Goal: Transaction & Acquisition: Purchase product/service

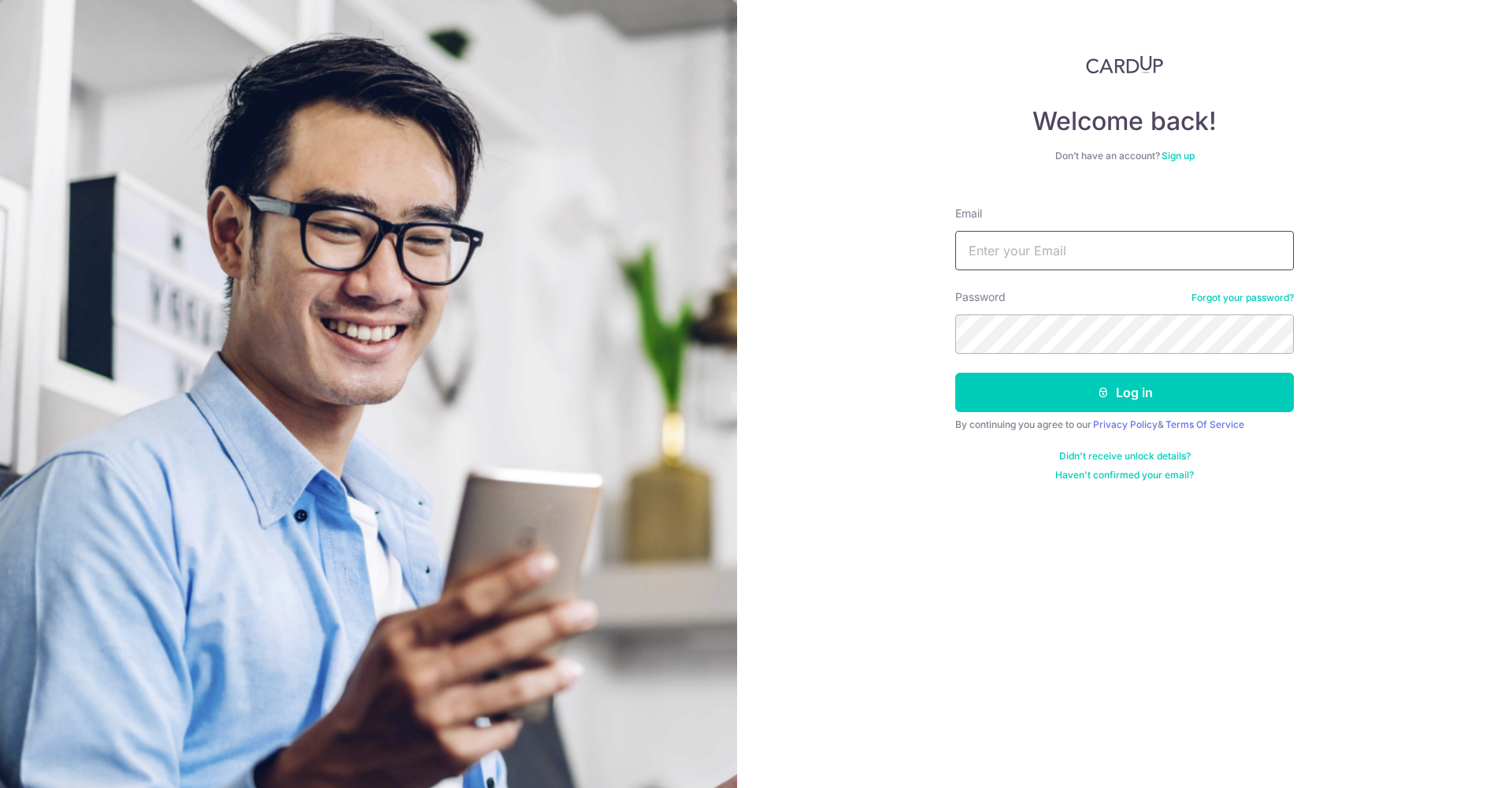
type input "[EMAIL_ADDRESS][DOMAIN_NAME]"
click at [1124, 393] on button "Log in" at bounding box center [1124, 392] width 338 height 39
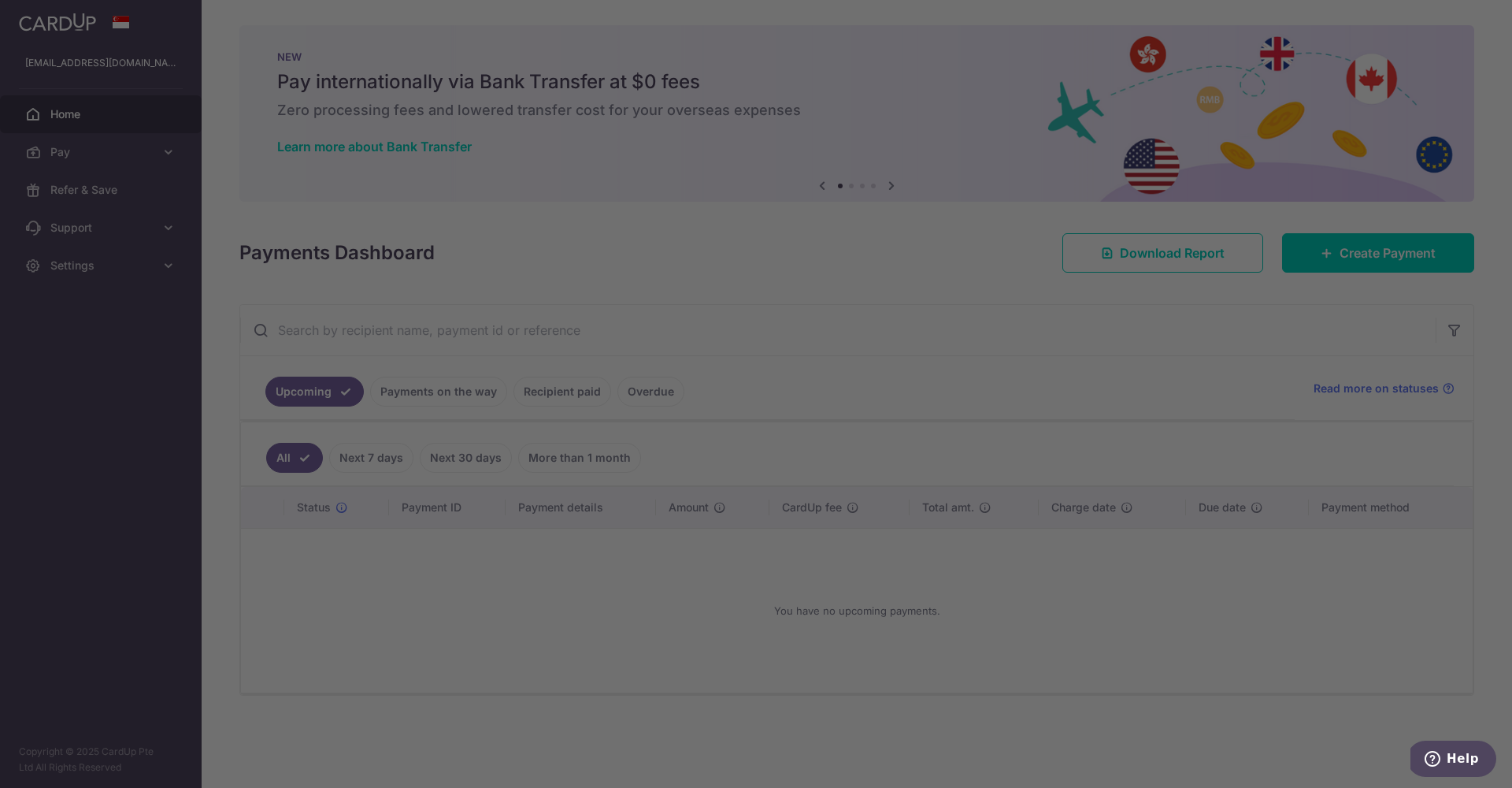
click at [148, 161] on div at bounding box center [763, 398] width 1527 height 796
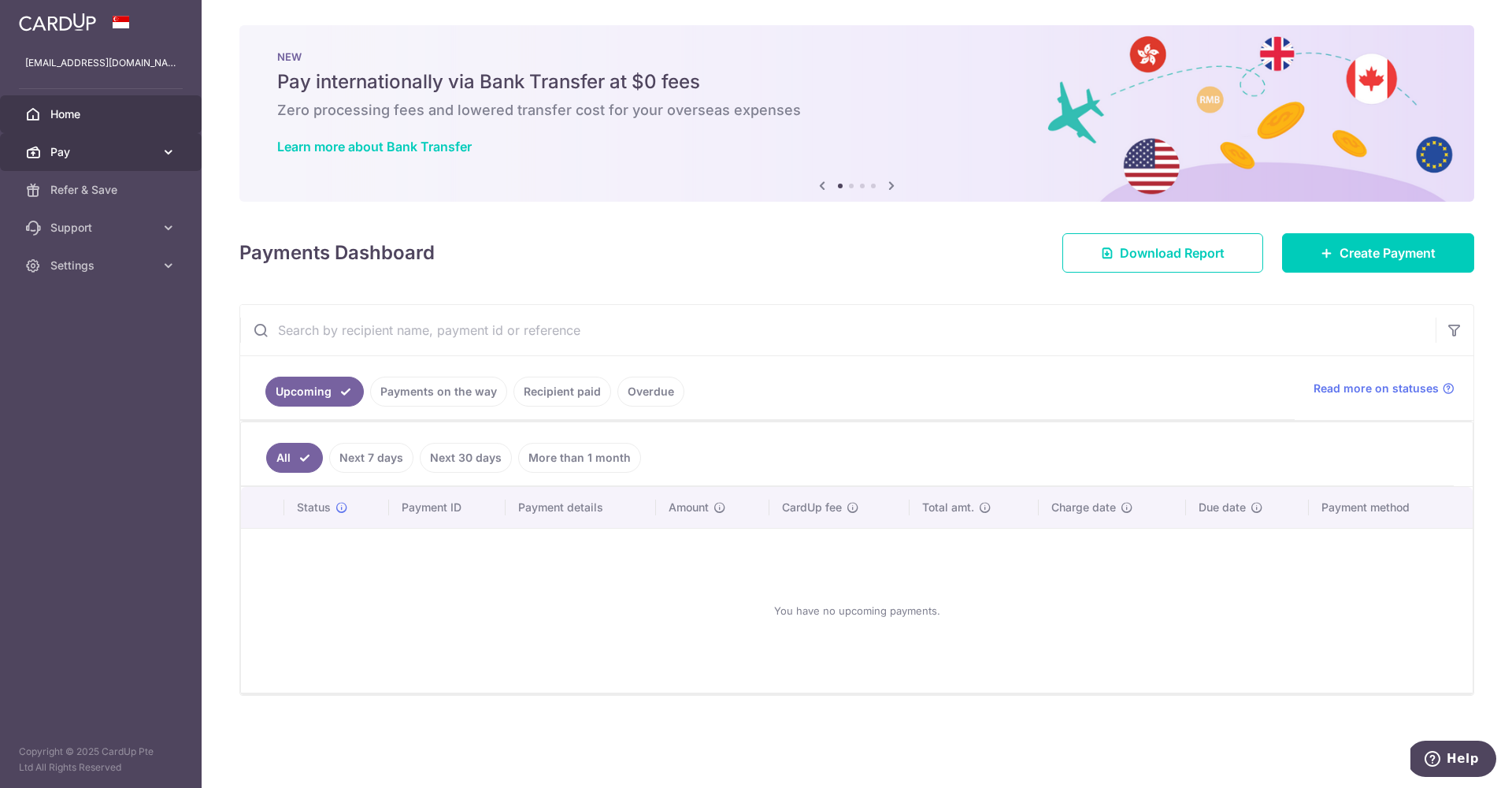
click at [111, 164] on link "Pay" at bounding box center [101, 152] width 201 height 38
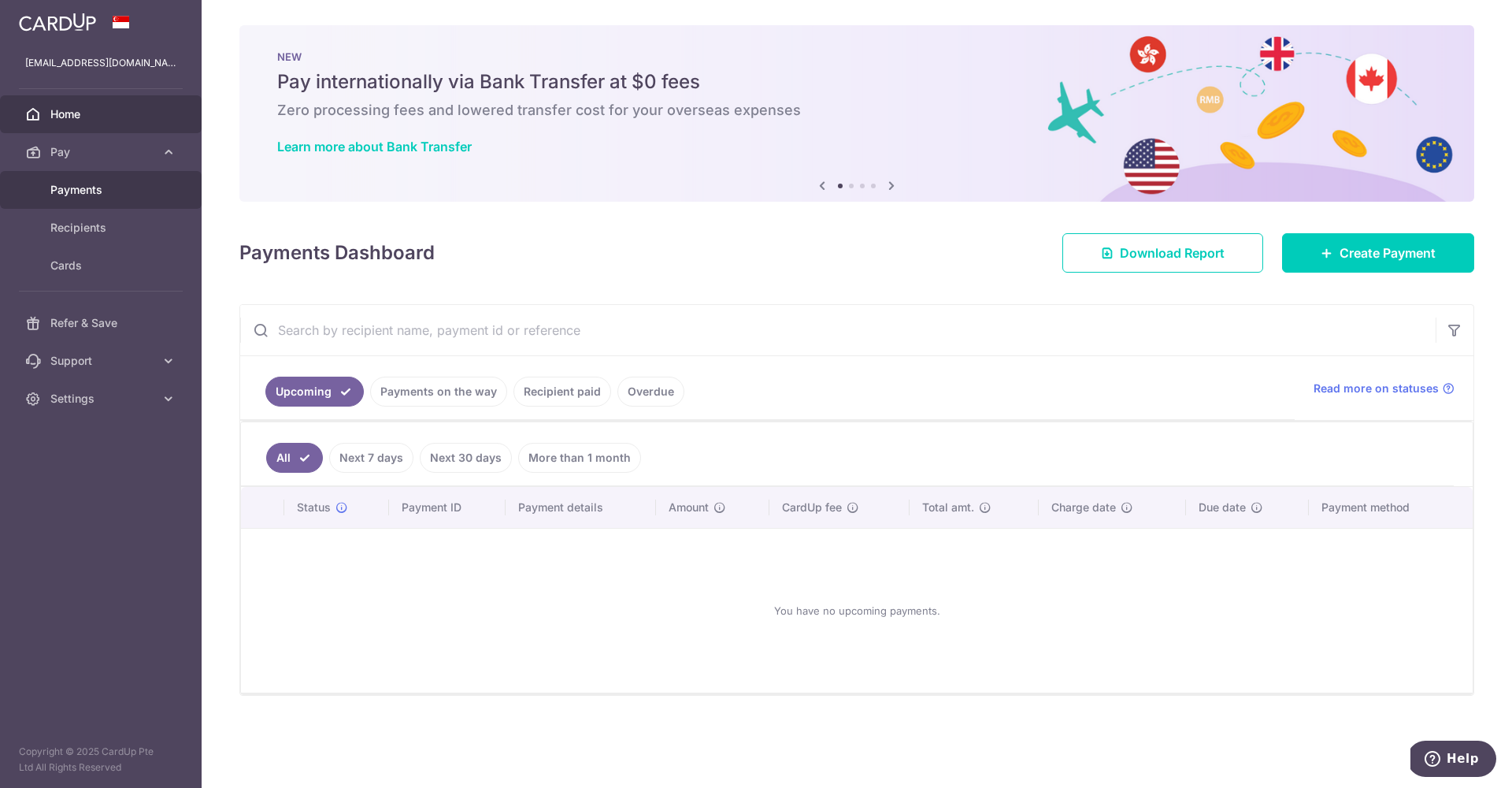
click at [111, 189] on span "Payments" at bounding box center [102, 189] width 104 height 16
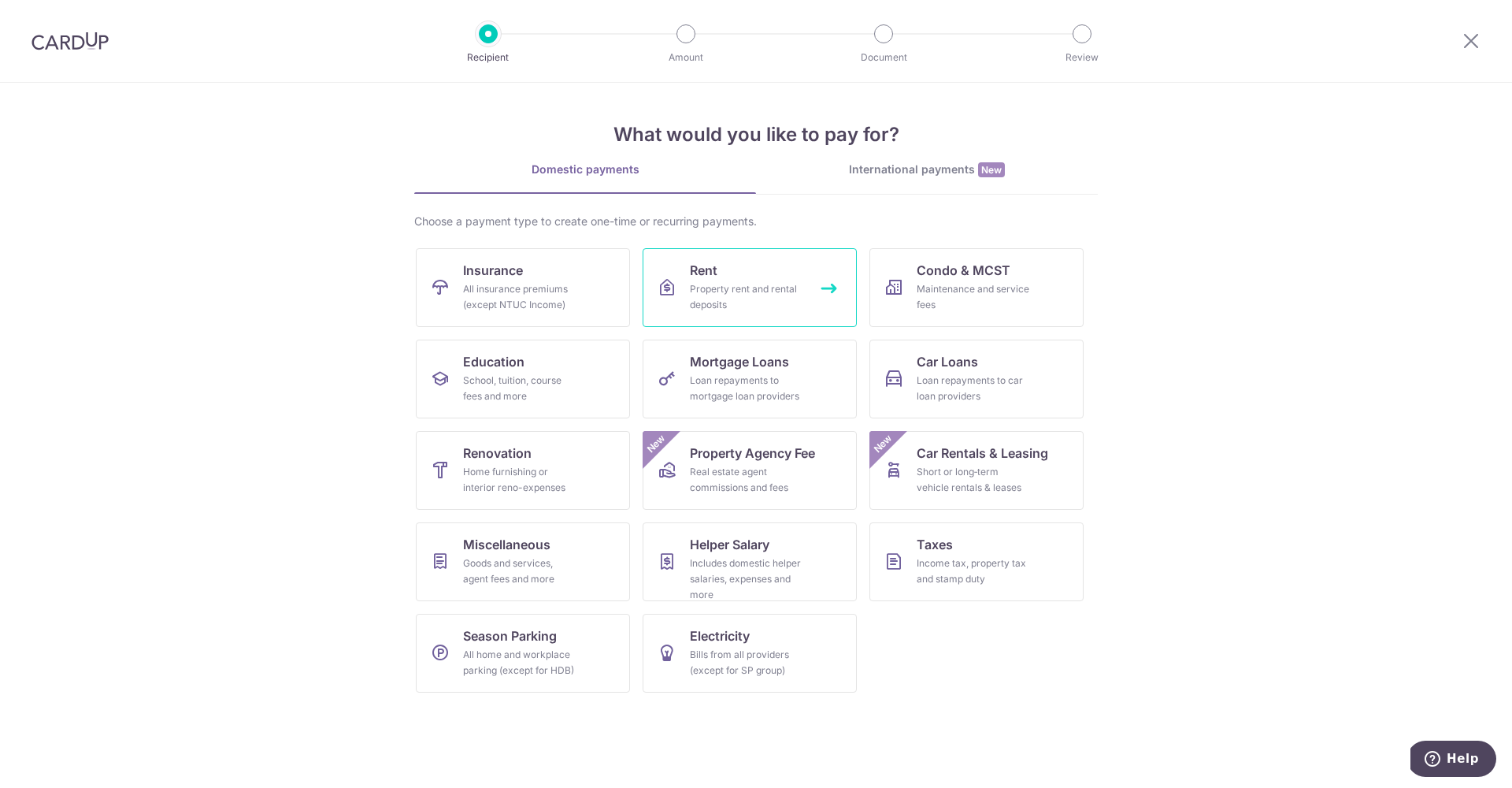
click at [689, 274] on link "Rent Property rent and rental deposits" at bounding box center [750, 287] width 214 height 79
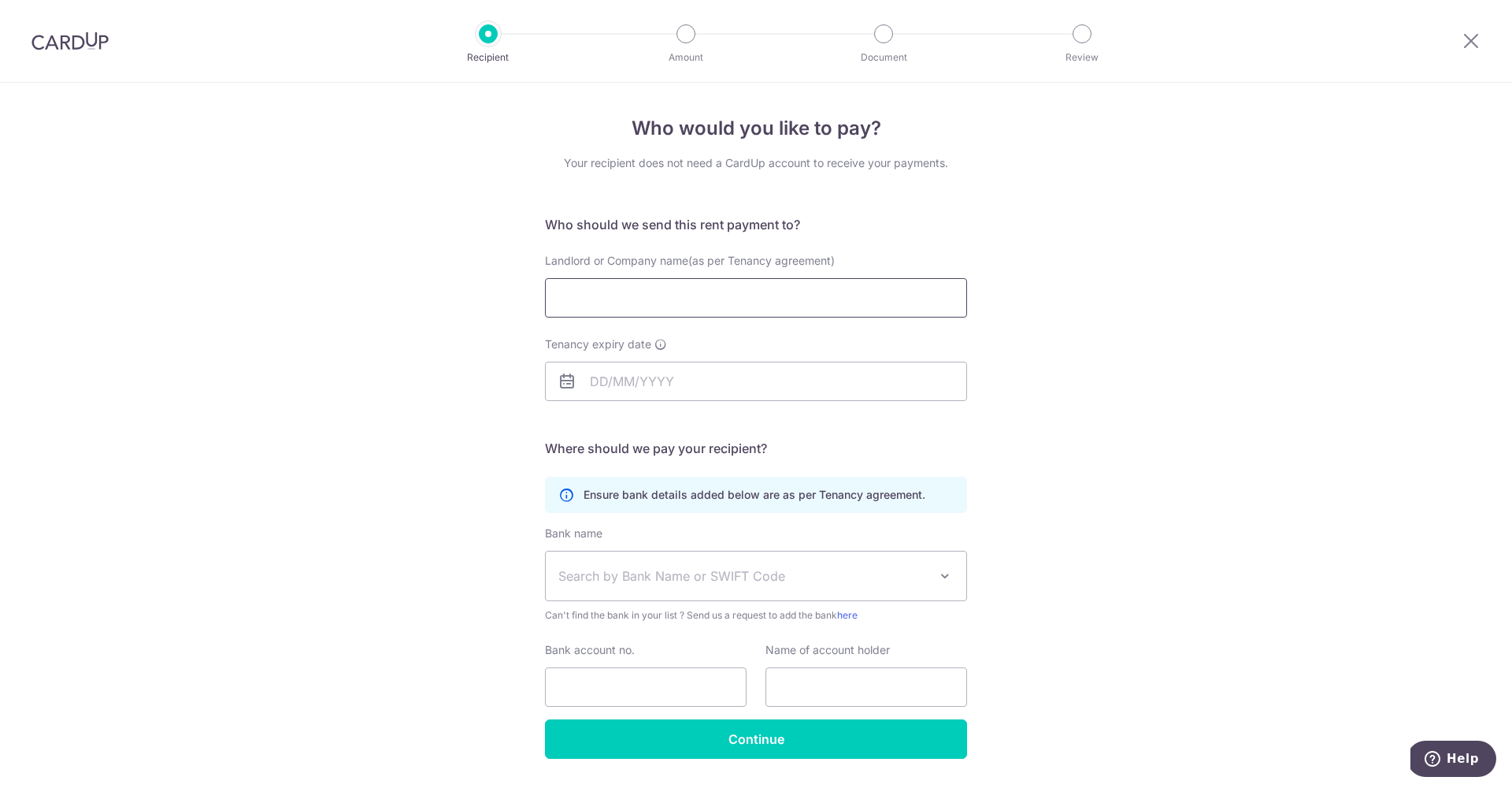
click at [677, 292] on input "Landlord or Company name(as per Tenancy agreement)" at bounding box center [756, 297] width 422 height 39
paste input "VISUAL ARTS CENTRE PTE LTD"
type input "VISUAL ARTS CENTRE PTE LTD"
click at [637, 392] on input "Tenancy expiry date" at bounding box center [756, 381] width 422 height 39
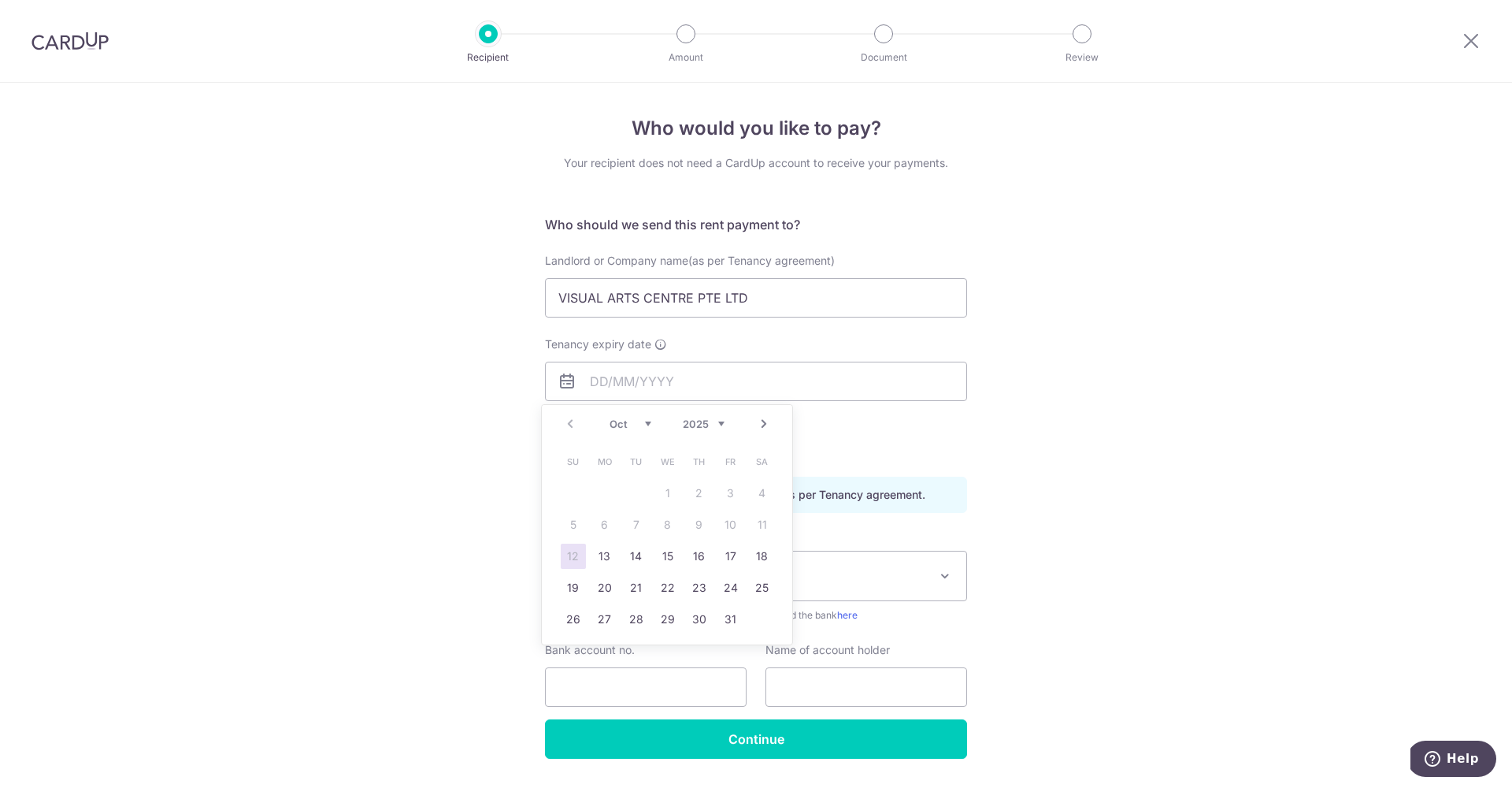
click at [575, 564] on link "12" at bounding box center [574, 556] width 26 height 26
type input "12/10/2025"
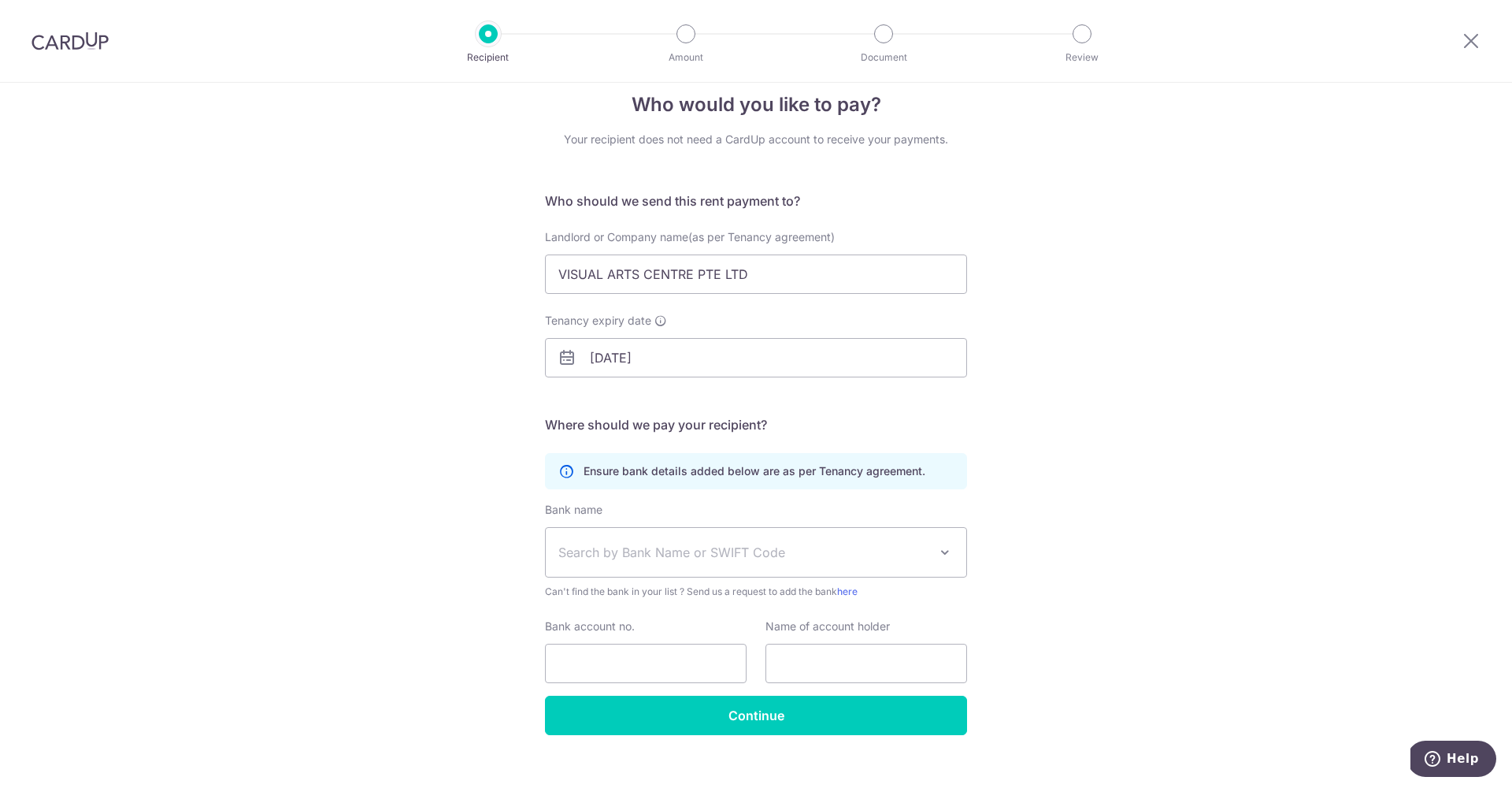
scroll to position [45, 0]
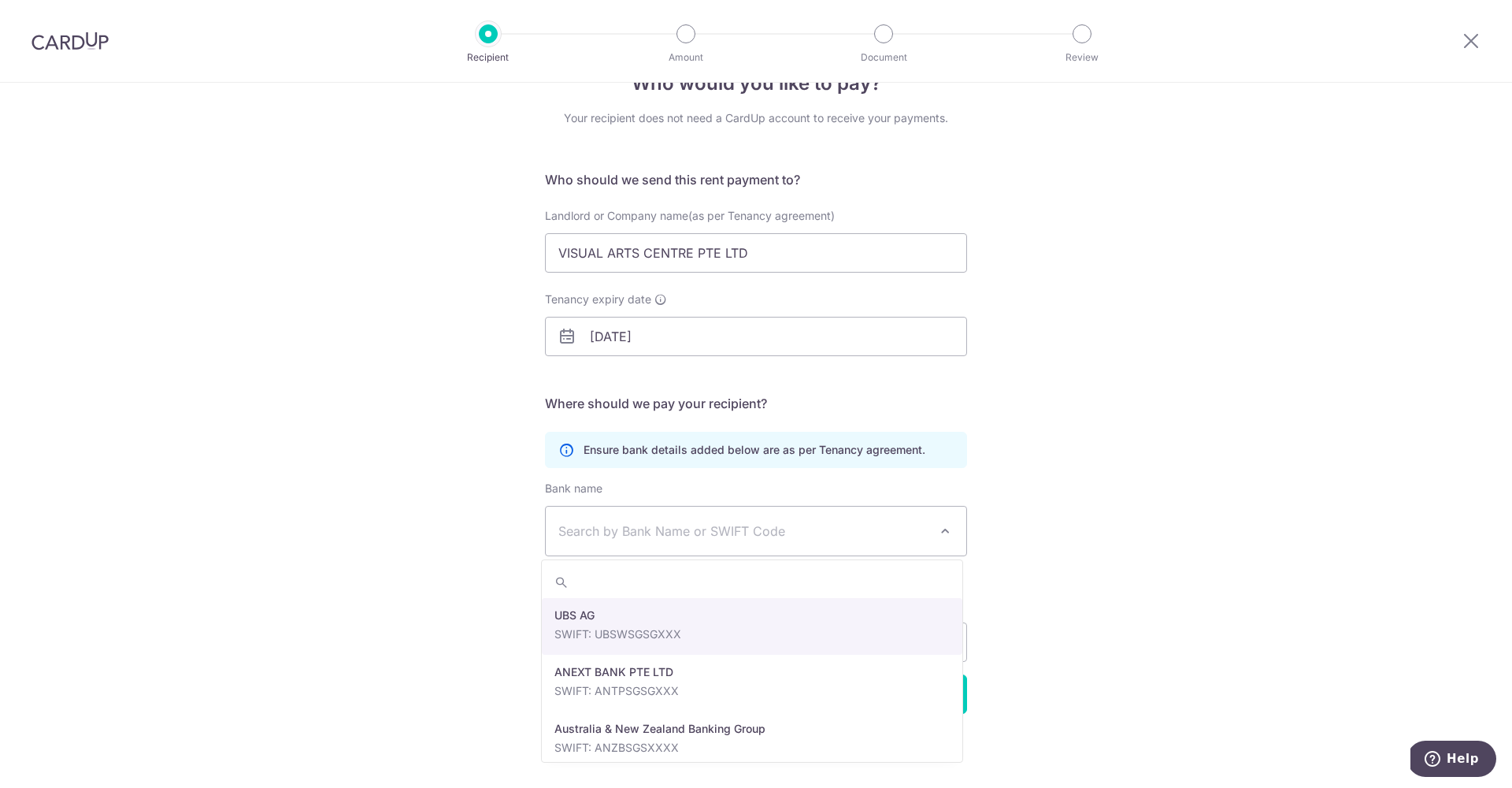
click at [608, 531] on span "Search by Bank Name or SWIFT Code" at bounding box center [743, 531] width 370 height 19
type input "UOVBSGSG"
select select "23668"
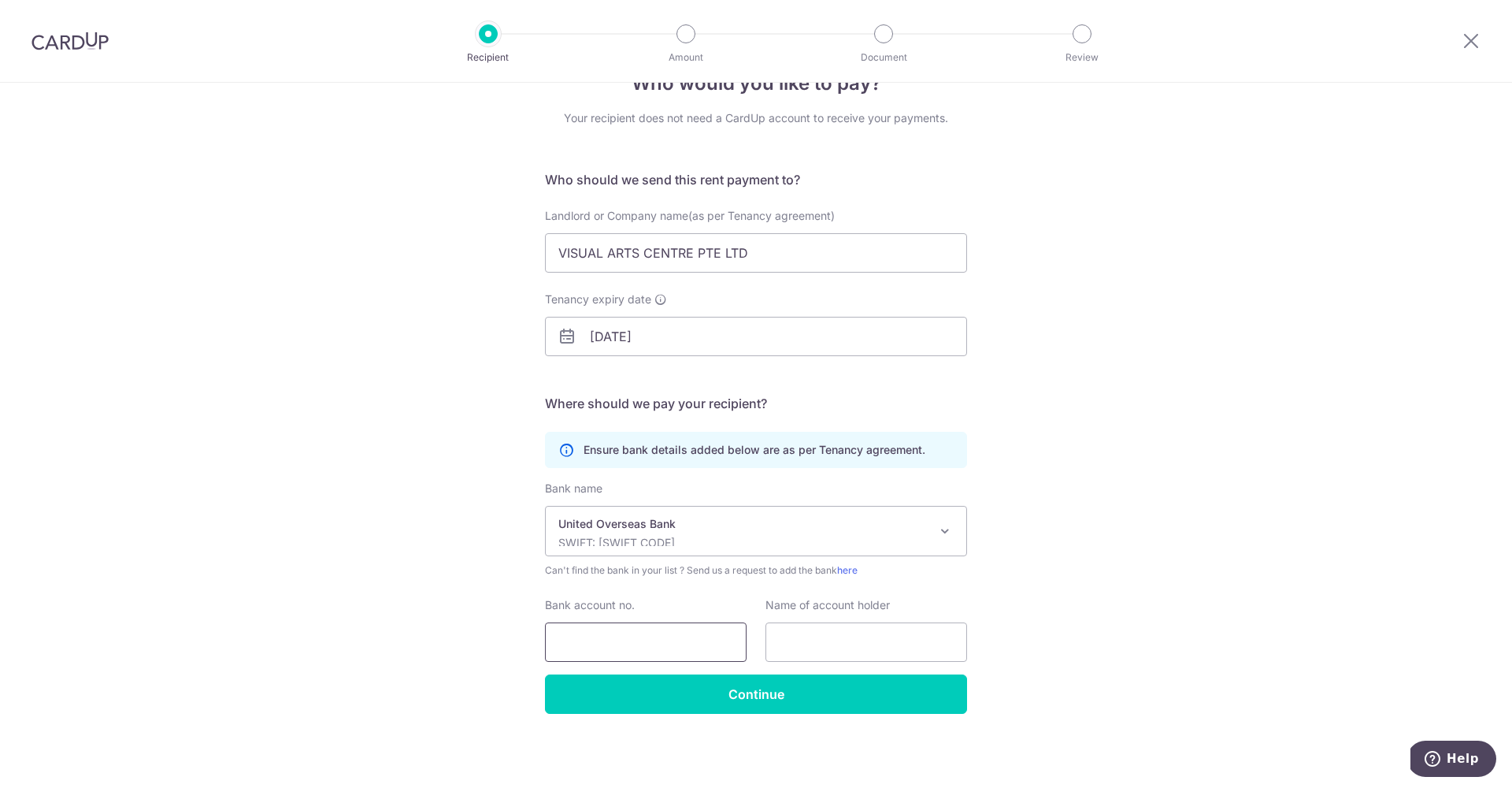
click at [574, 641] on input "Bank account no." at bounding box center [646, 642] width 201 height 39
paste input "UOVBSGSG"
type input "UOVBSGSG"
click at [851, 630] on input "text" at bounding box center [866, 642] width 201 height 39
drag, startPoint x: 23, startPoint y: 728, endPoint x: 844, endPoint y: 641, distance: 825.6
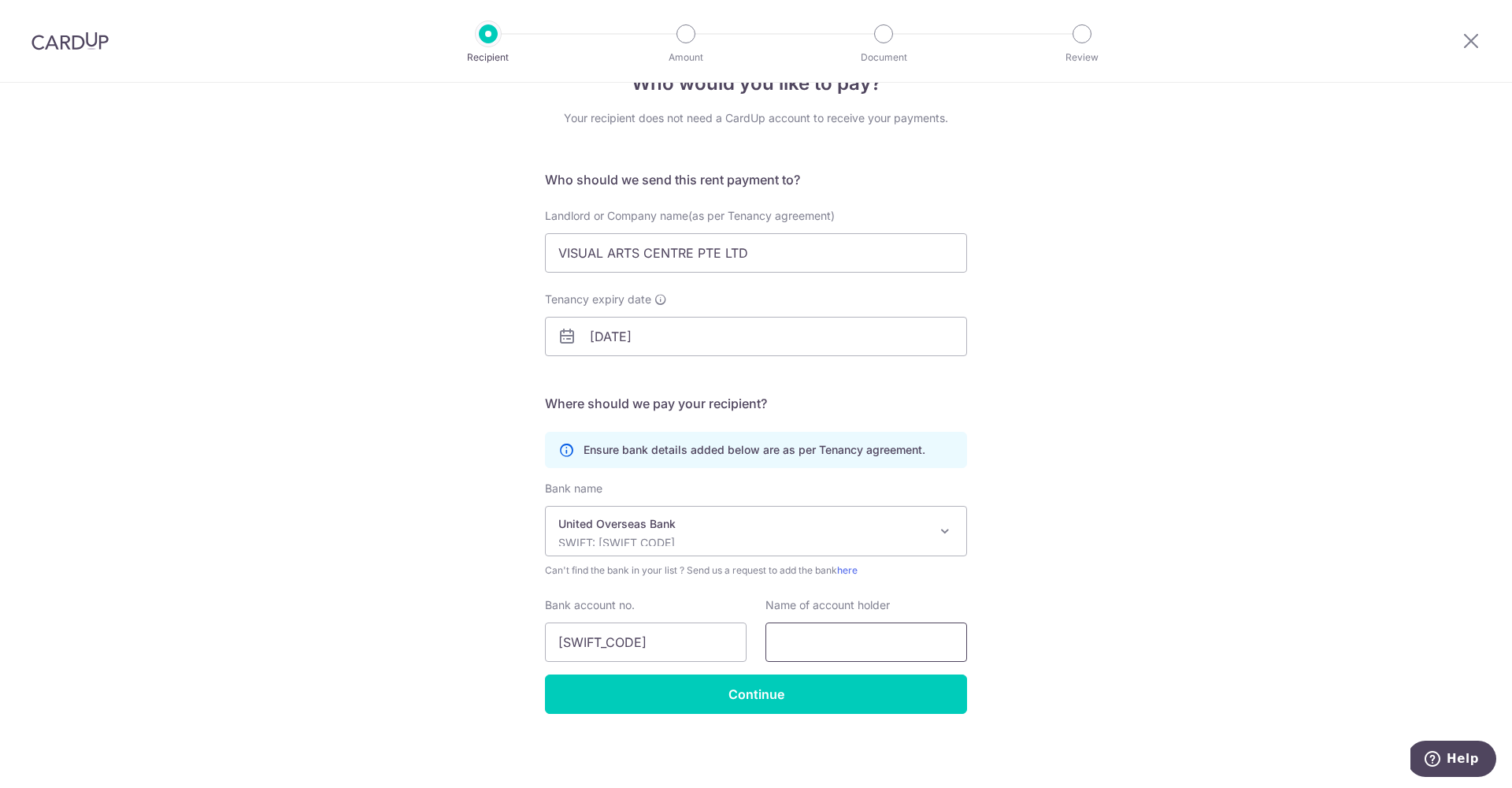
click at [845, 640] on input "text" at bounding box center [866, 642] width 201 height 39
paste input "VISUAL ARTS CENTRE PTE LTD"
type input "VISUAL ARTS CENTRE PTE LTD"
click at [824, 685] on input "Continue" at bounding box center [756, 694] width 422 height 39
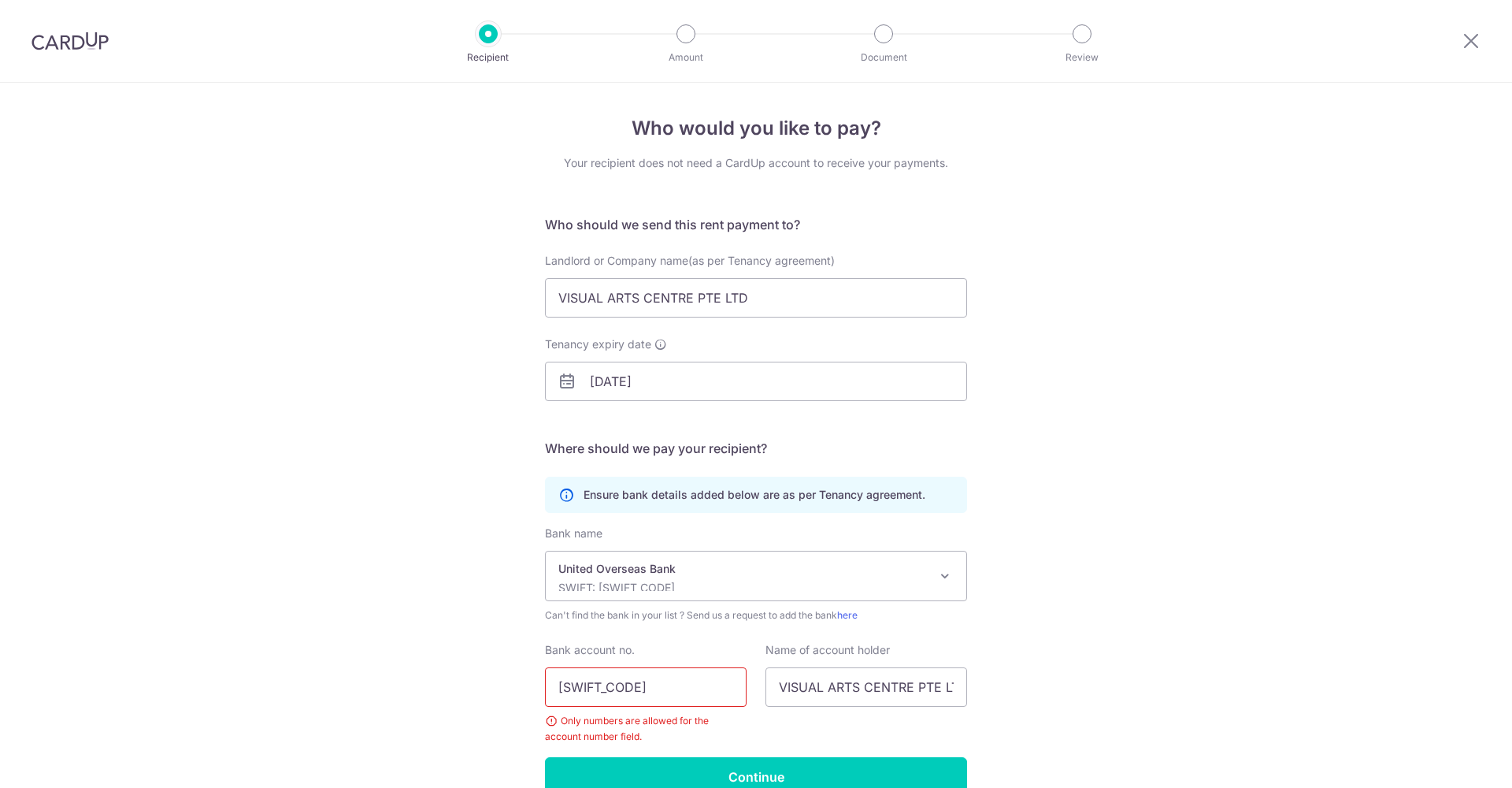
scroll to position [82, 0]
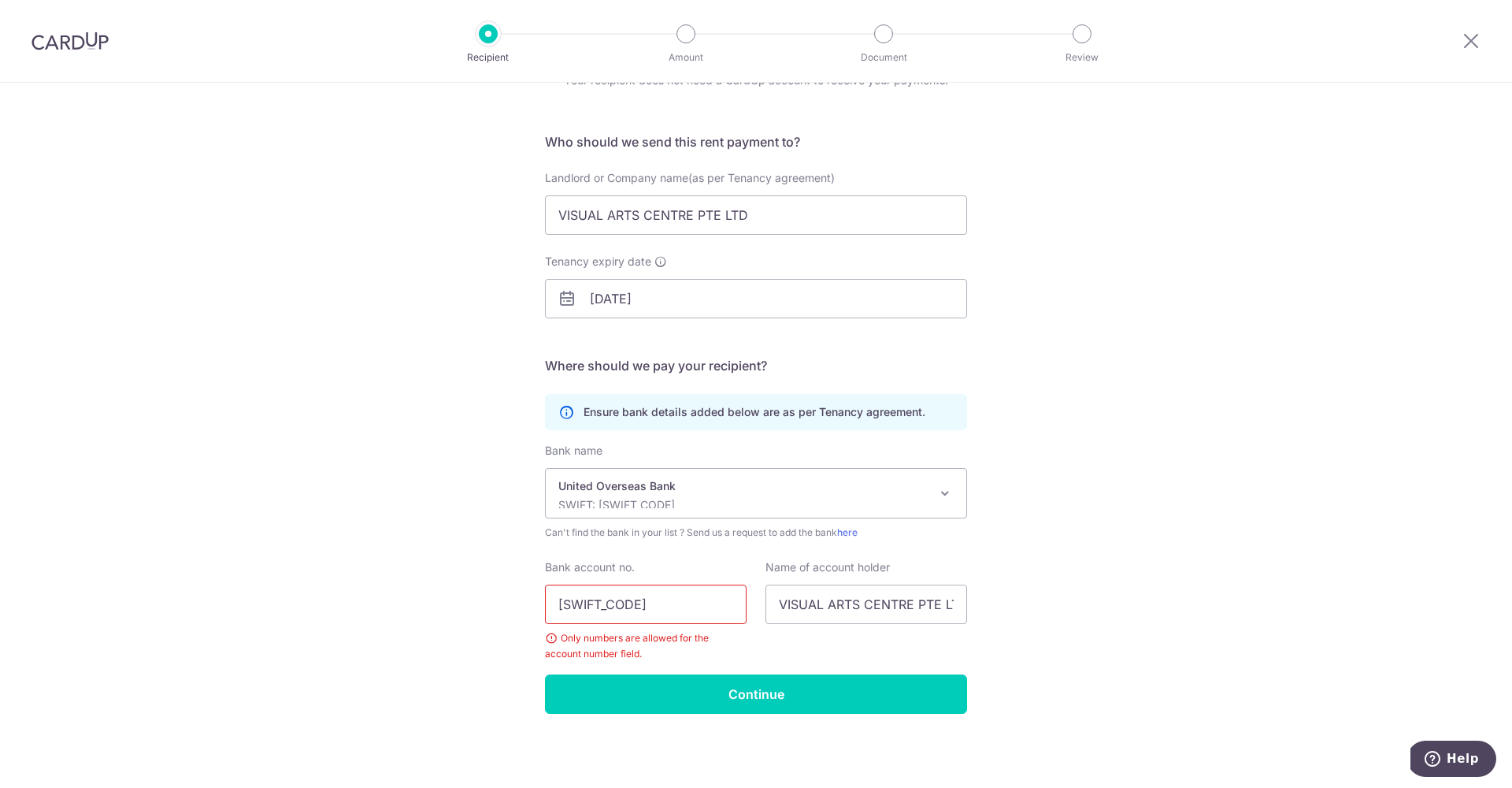
click at [638, 606] on input "[SWIFT_CODE]" at bounding box center [646, 604] width 201 height 39
click at [652, 610] on input "[SWIFT_CODE]" at bounding box center [646, 604] width 201 height 39
paste input "5063026027"
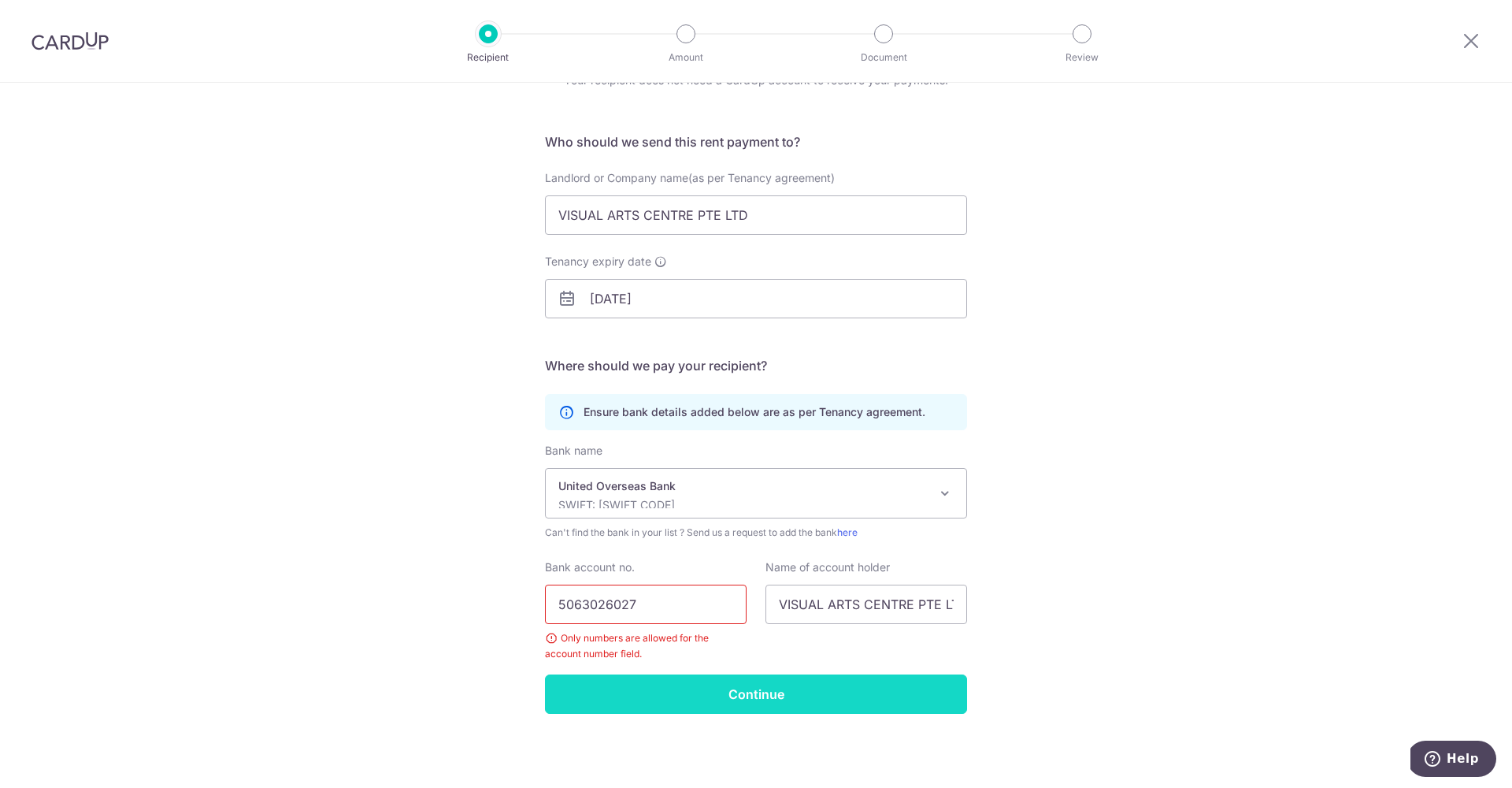
type input "5063026027"
click at [681, 701] on input "Continue" at bounding box center [756, 694] width 422 height 39
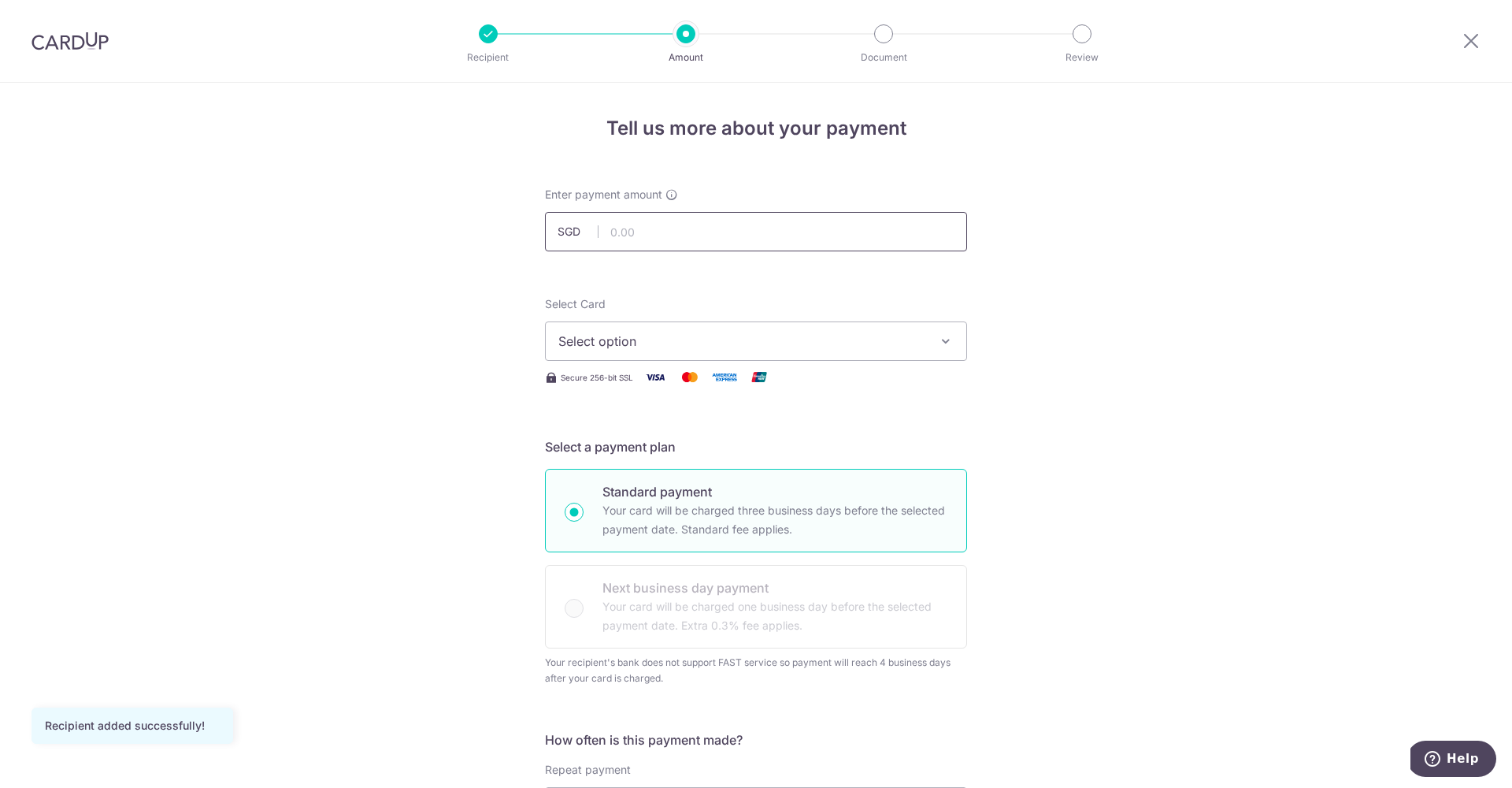
click at [745, 218] on input "text" at bounding box center [756, 232] width 422 height 39
type input "1,100.00"
click at [756, 331] on button "Select option" at bounding box center [756, 340] width 422 height 39
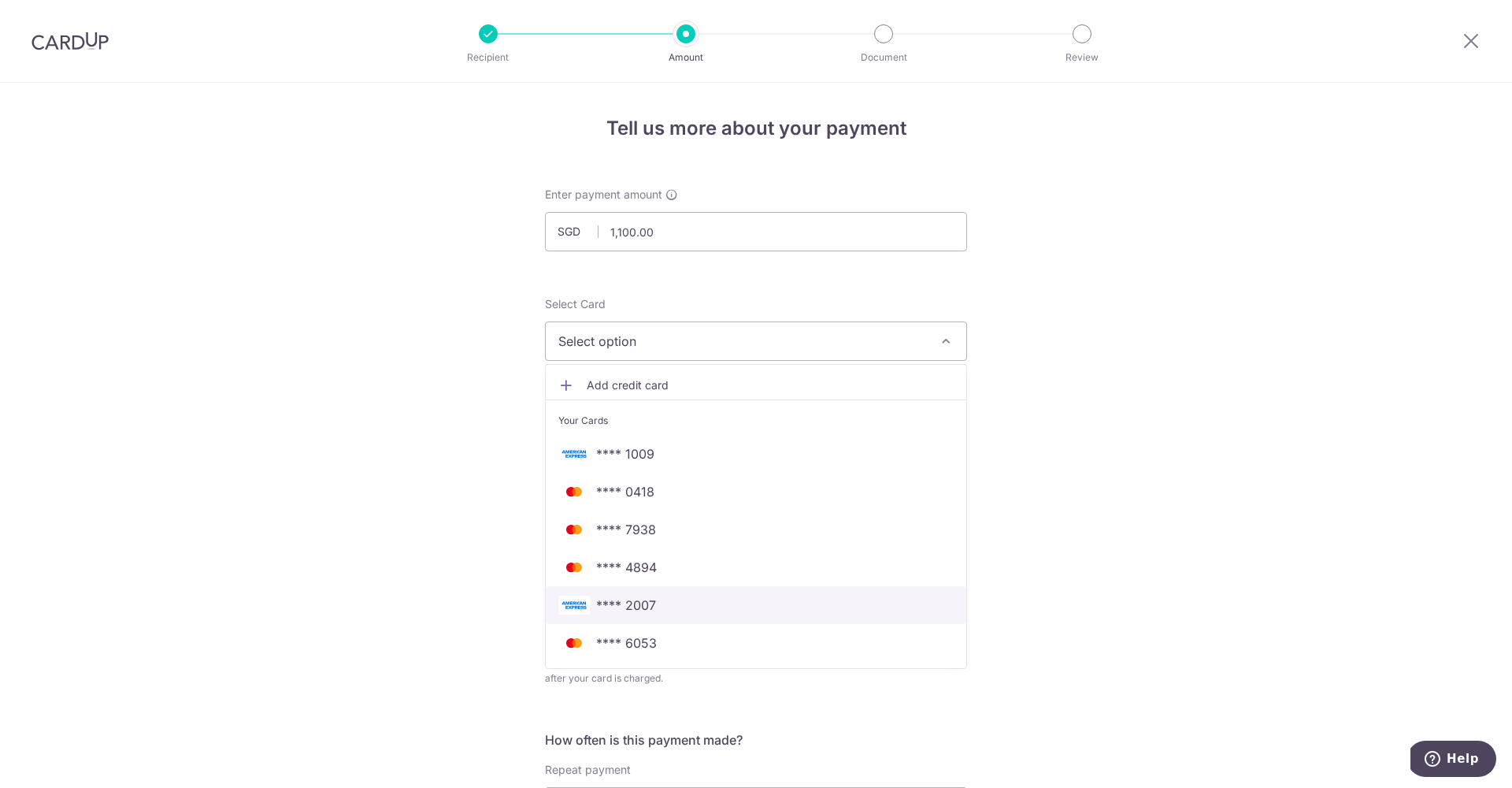
click at [682, 606] on span "**** 2007" at bounding box center [756, 605] width 395 height 19
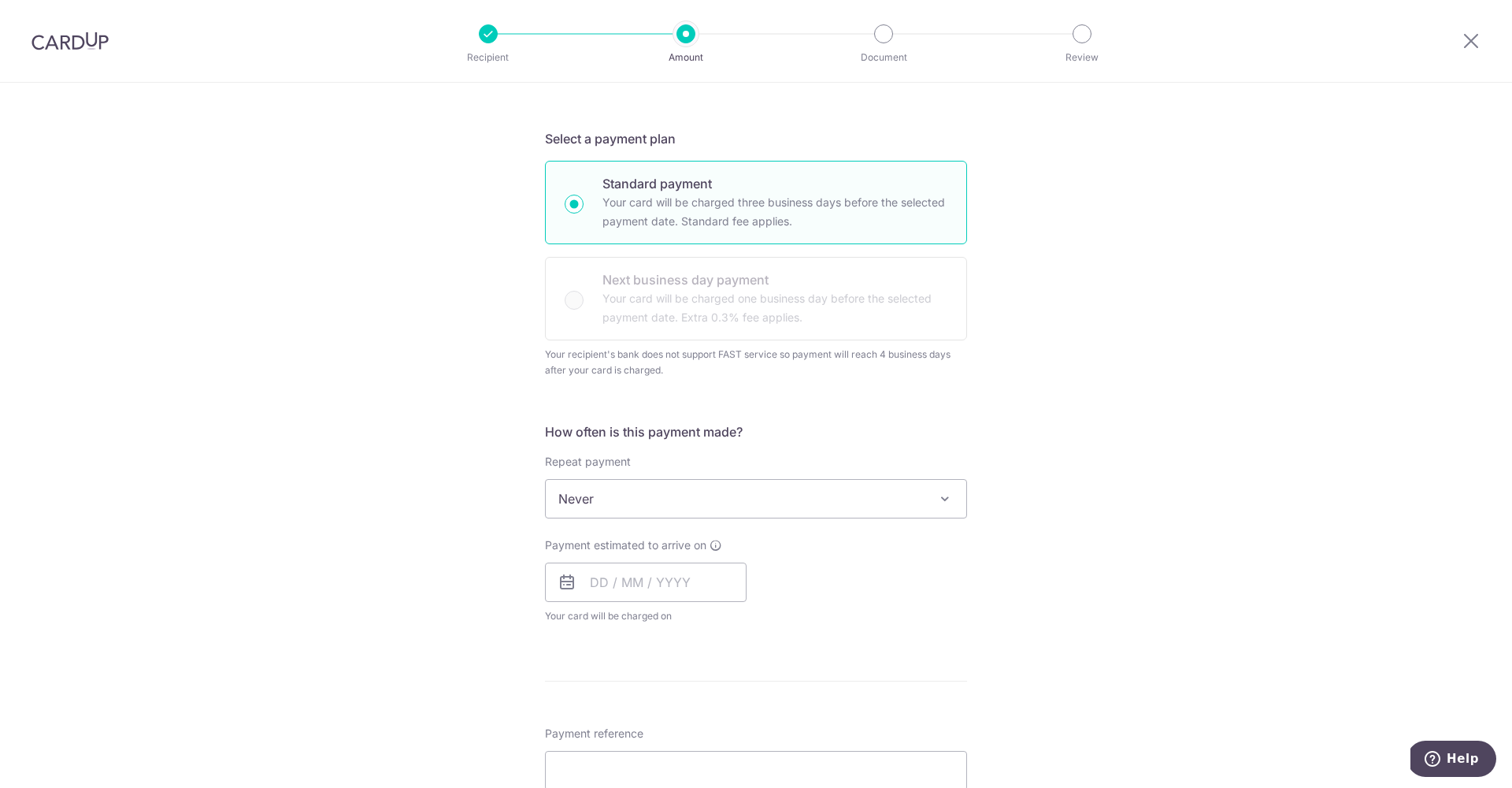
scroll to position [323, 0]
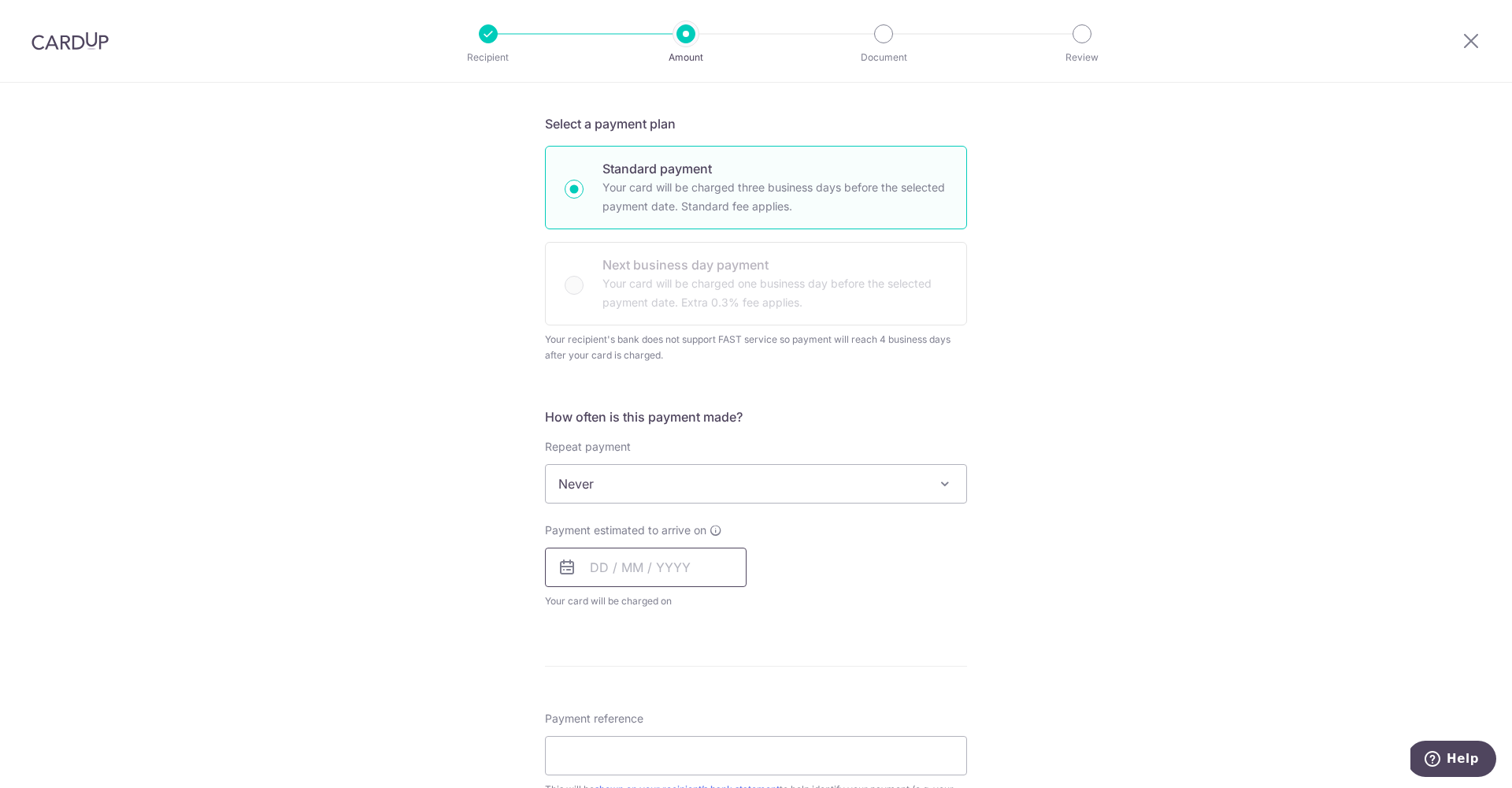
click at [619, 579] on input "text" at bounding box center [646, 567] width 201 height 39
click at [704, 742] on link "16" at bounding box center [703, 742] width 26 height 26
type input "16/10/2025"
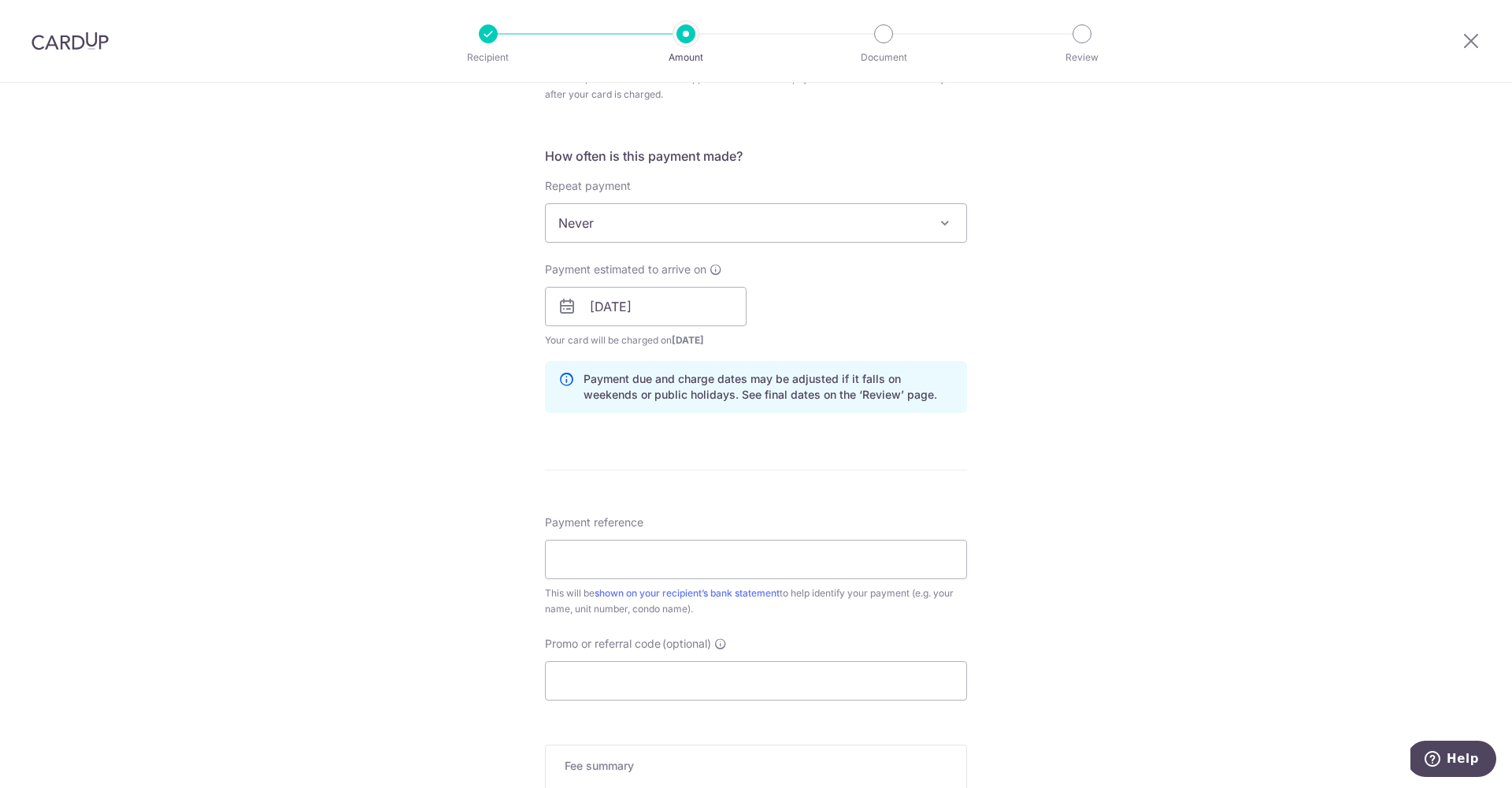
scroll to position [722, 0]
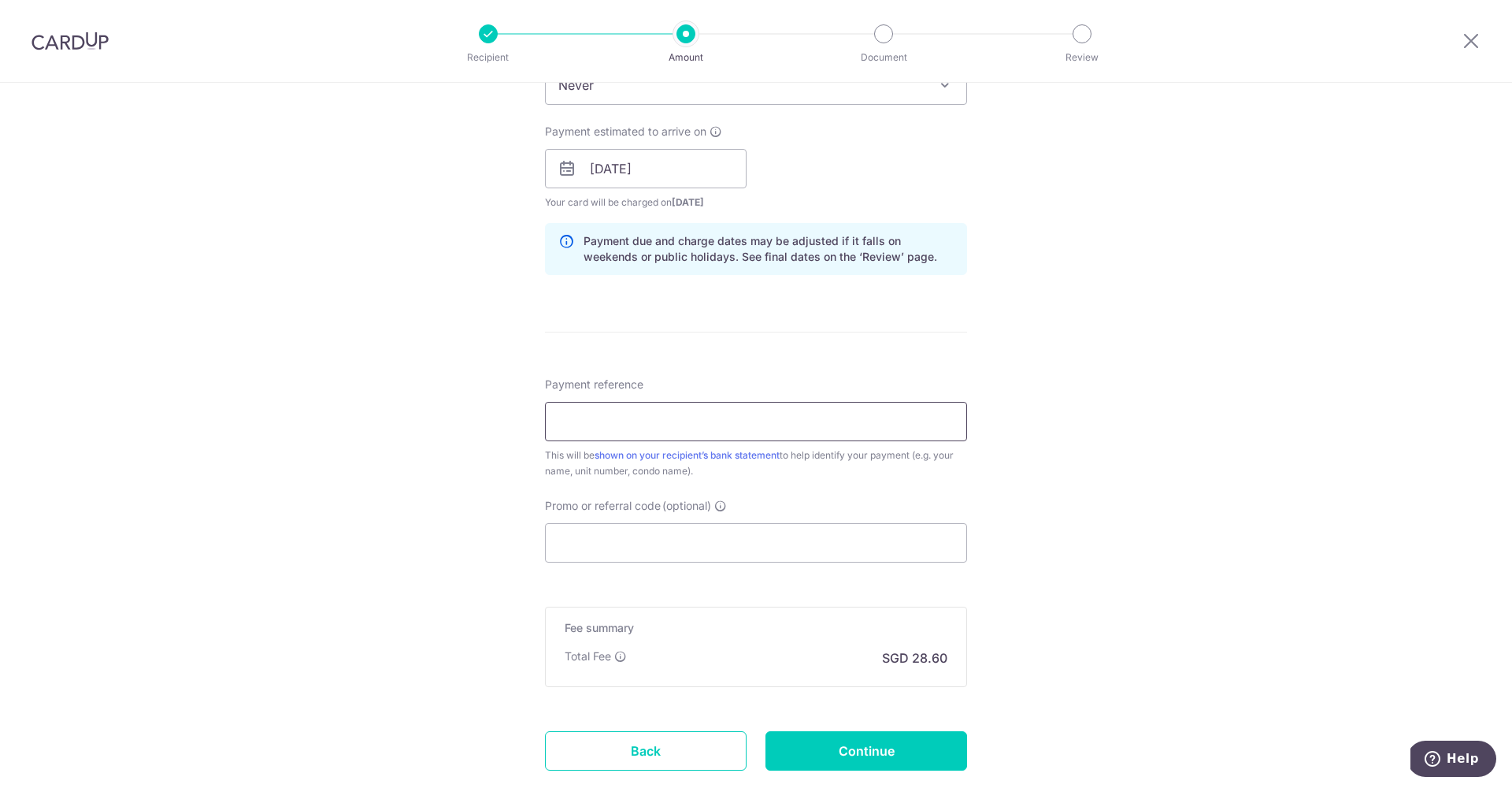
click at [638, 424] on input "Payment reference" at bounding box center [756, 421] width 422 height 39
type input "Eugene Hong"
click at [1201, 161] on div "Tell us more about your payment Enter payment amount SGD 1,100.00 1100.00 Recip…" at bounding box center [756, 124] width 1512 height 1527
click at [656, 541] on input "Promo or referral code (optional)" at bounding box center [756, 543] width 422 height 39
paste input "SAVERENT179"
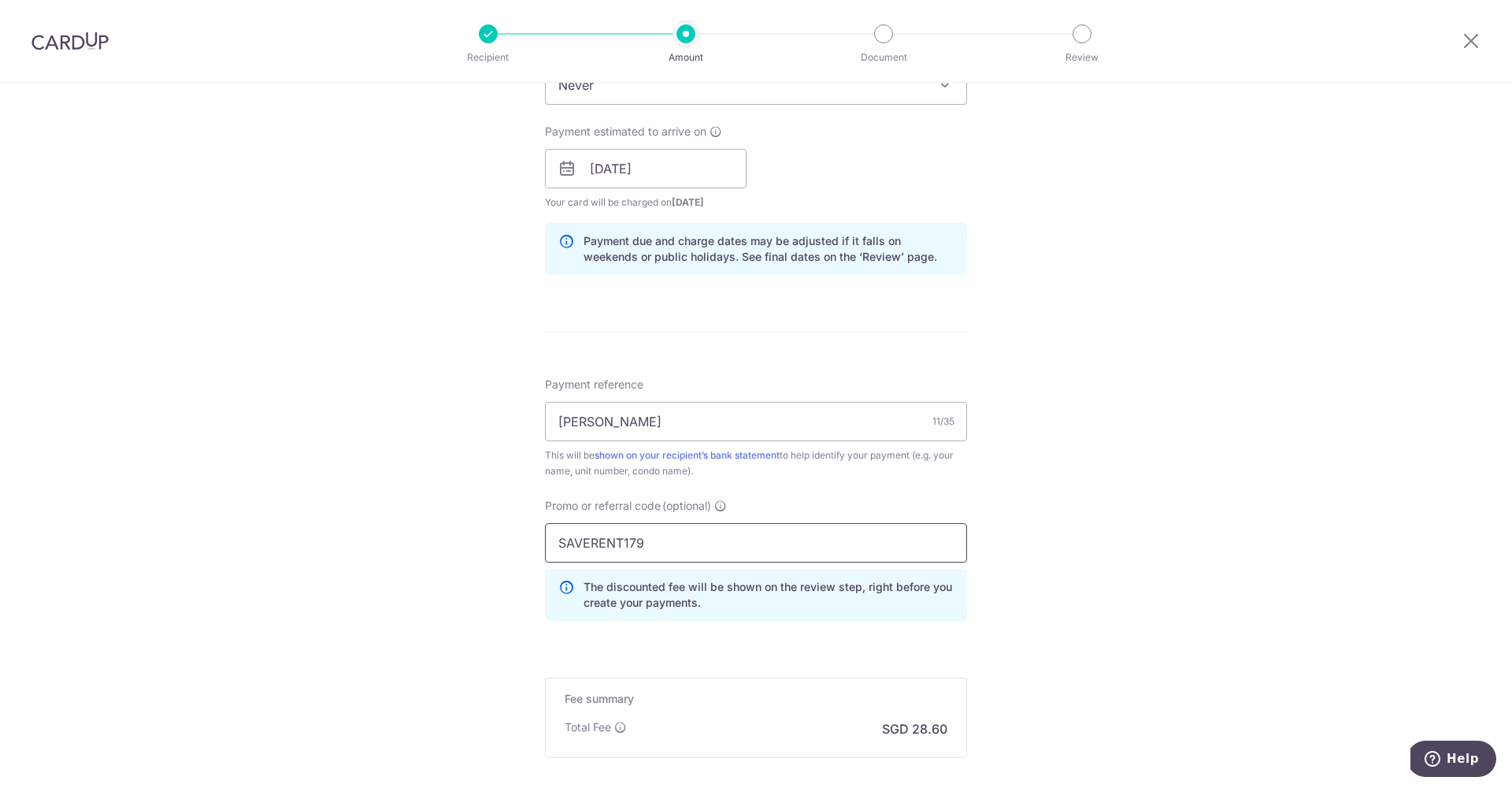
type input "SAVERENT179"
click at [1087, 517] on div "Tell us more about your payment Enter payment amount SGD 1,100.00 1100.00 Recip…" at bounding box center [756, 160] width 1512 height 1599
click at [874, 427] on input "Eugene Hong" at bounding box center [756, 421] width 422 height 39
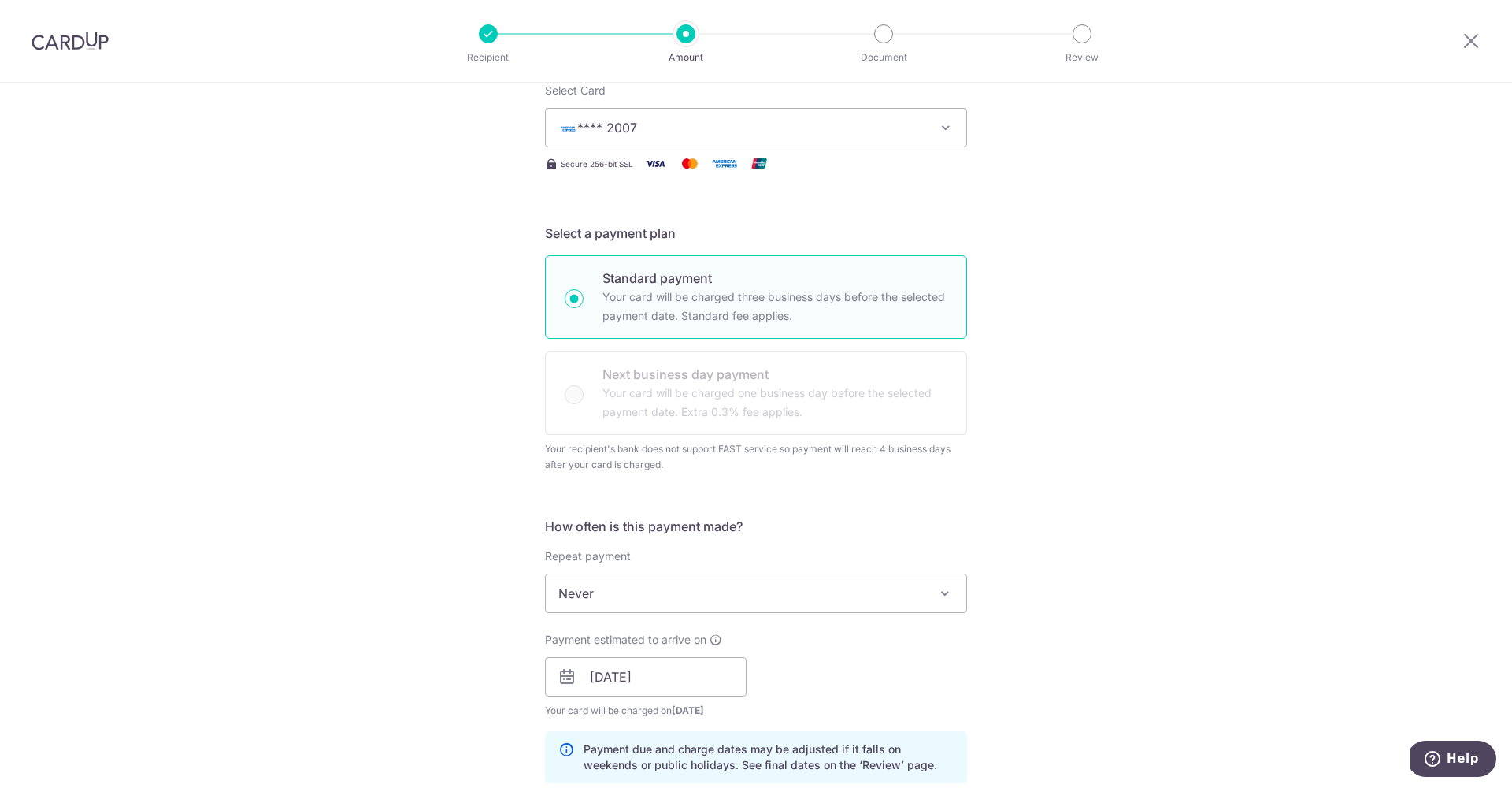
scroll to position [166, 0]
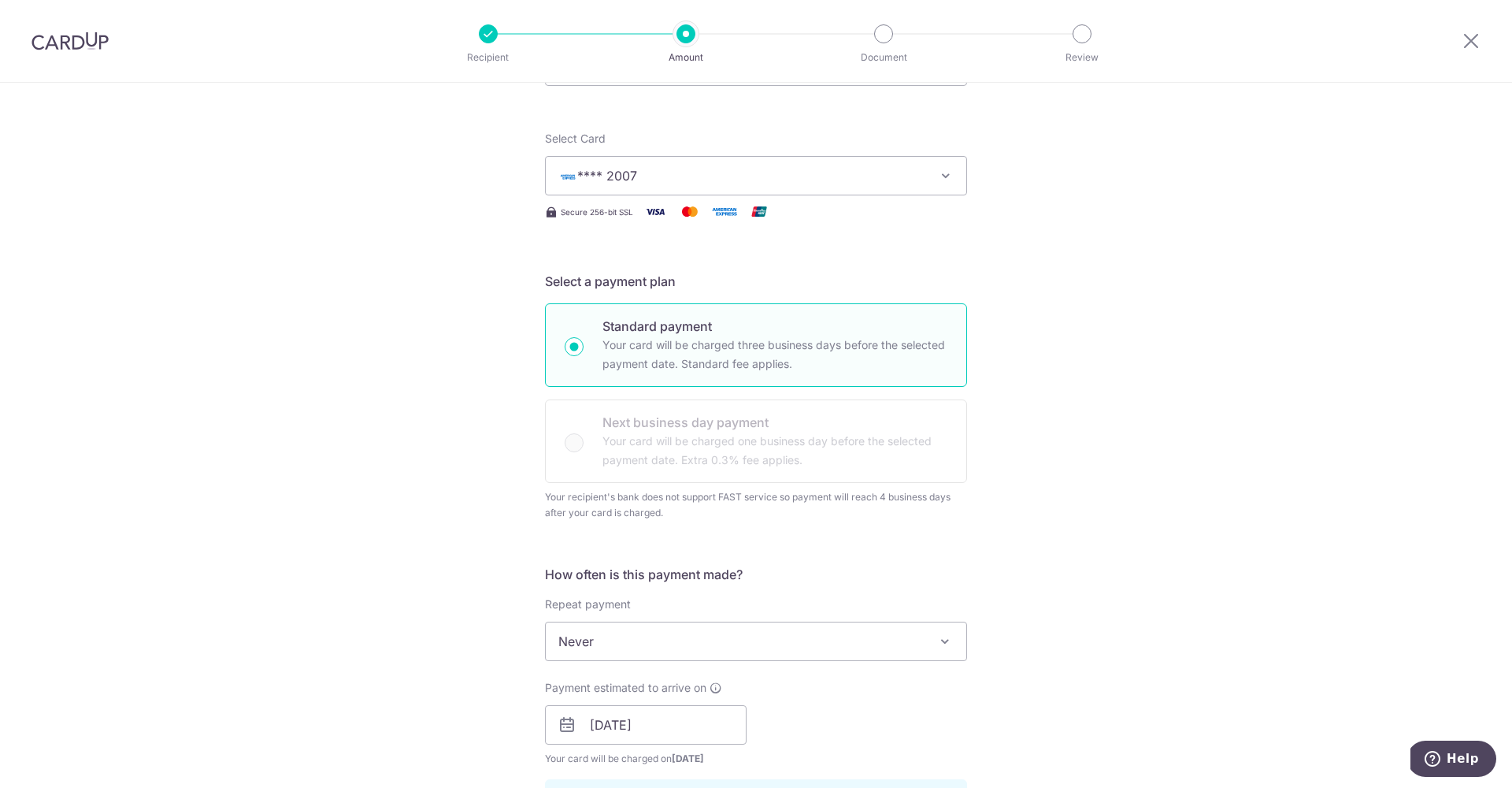
click at [808, 186] on button "**** 2007" at bounding box center [756, 175] width 422 height 39
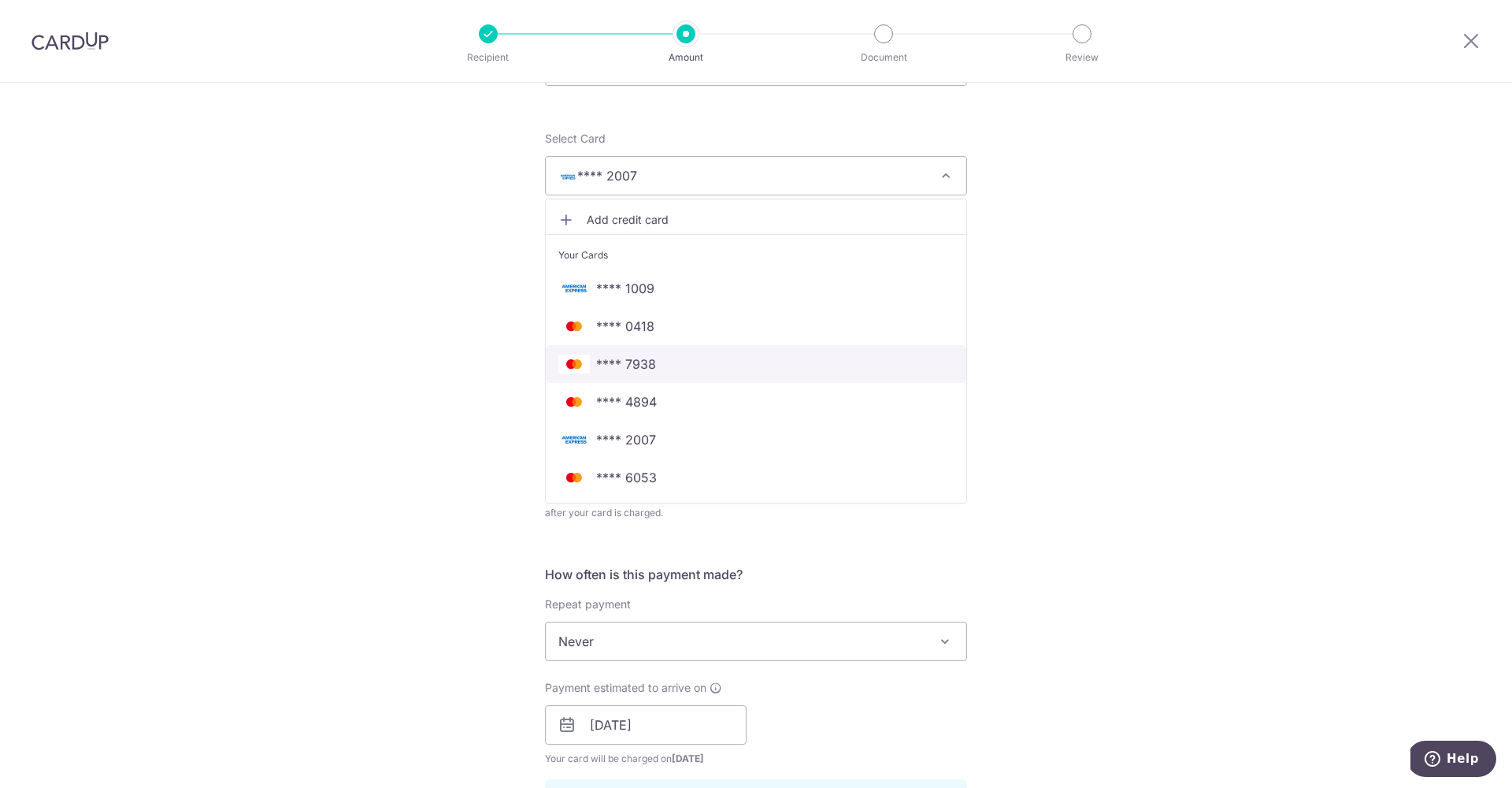
scroll to position [188, 0]
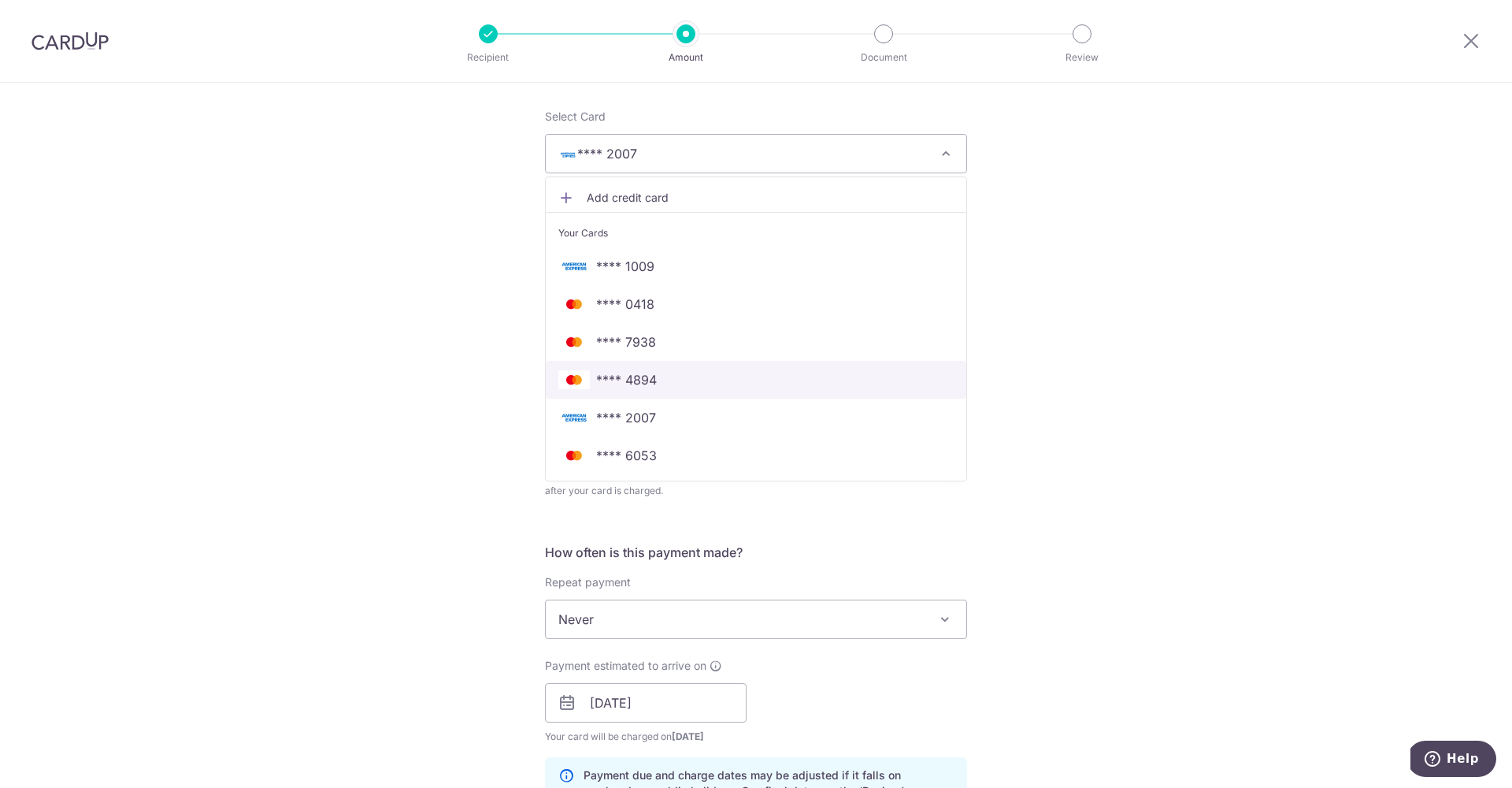
click at [698, 379] on span "**** 4894" at bounding box center [756, 380] width 395 height 19
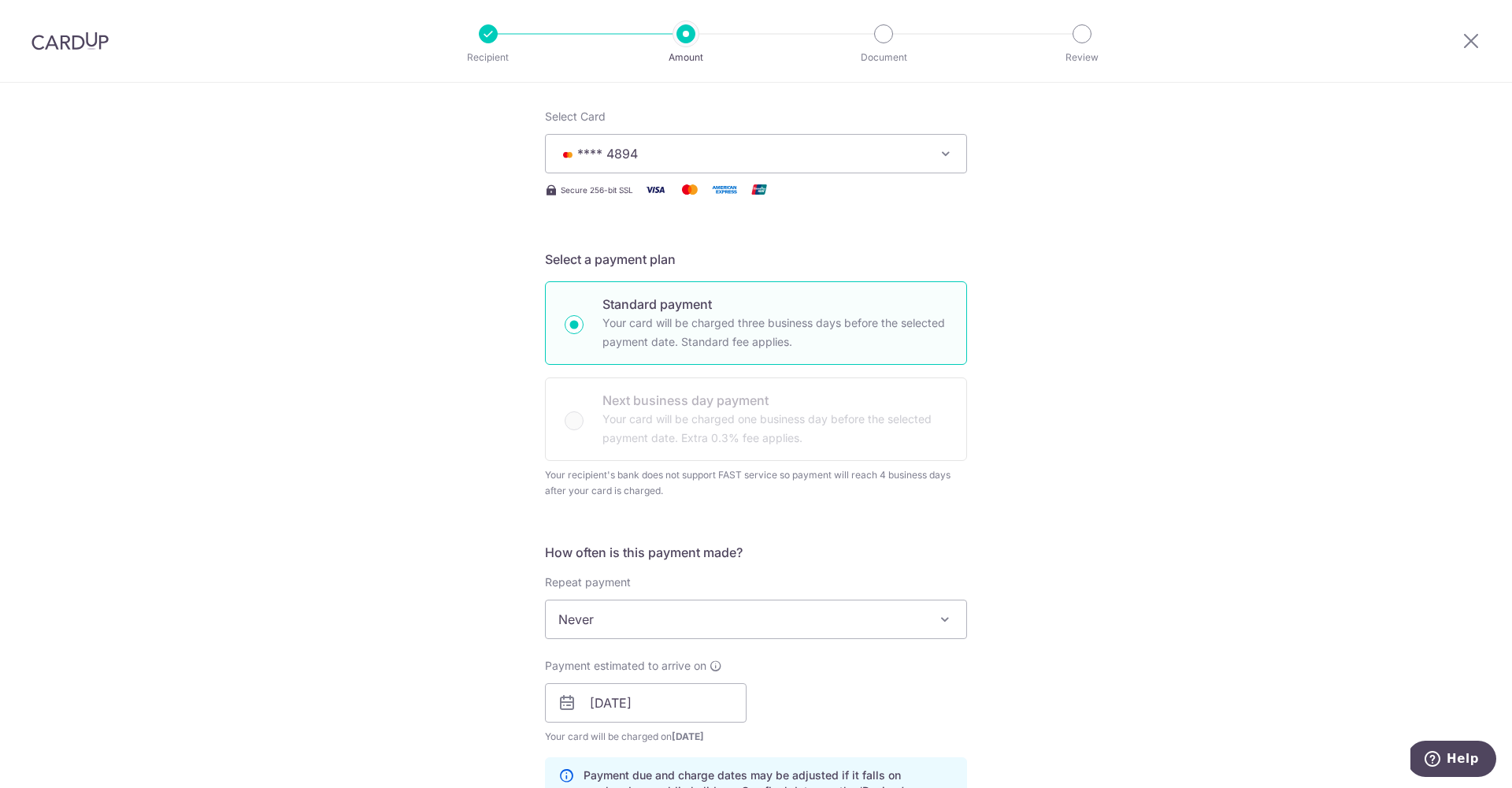
click at [1075, 467] on div "Tell us more about your payment Enter payment amount SGD 1,100.00 1100.00 Recip…" at bounding box center [756, 694] width 1512 height 1599
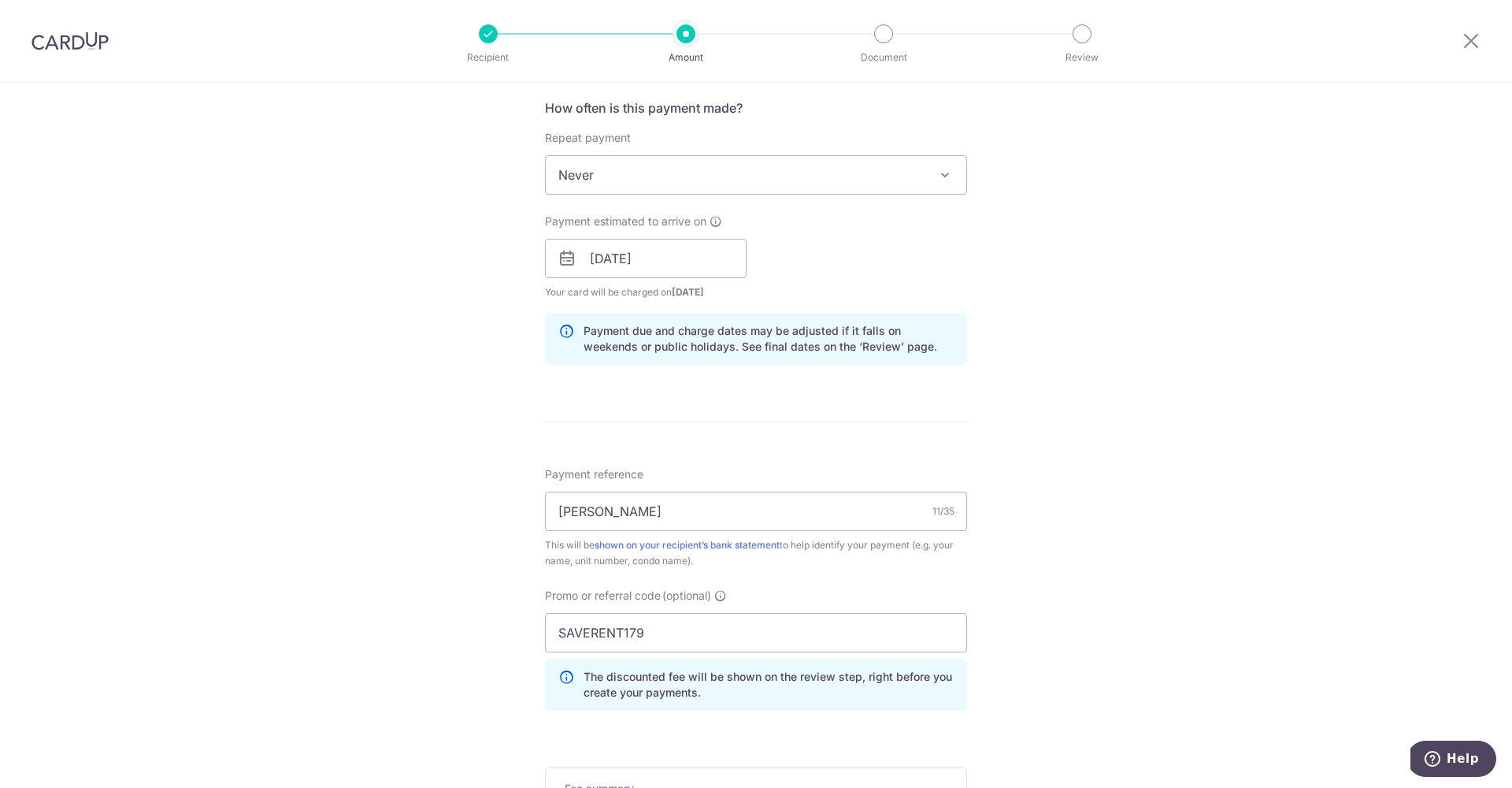
scroll to position [631, 0]
click at [789, 509] on input "Eugene Hong" at bounding box center [756, 513] width 422 height 39
type input "Eugene Hong_01112025"
click at [1083, 534] on div "Tell us more about your payment Enter payment amount SGD 1,100.00 1100.00 Recip…" at bounding box center [756, 252] width 1512 height 1599
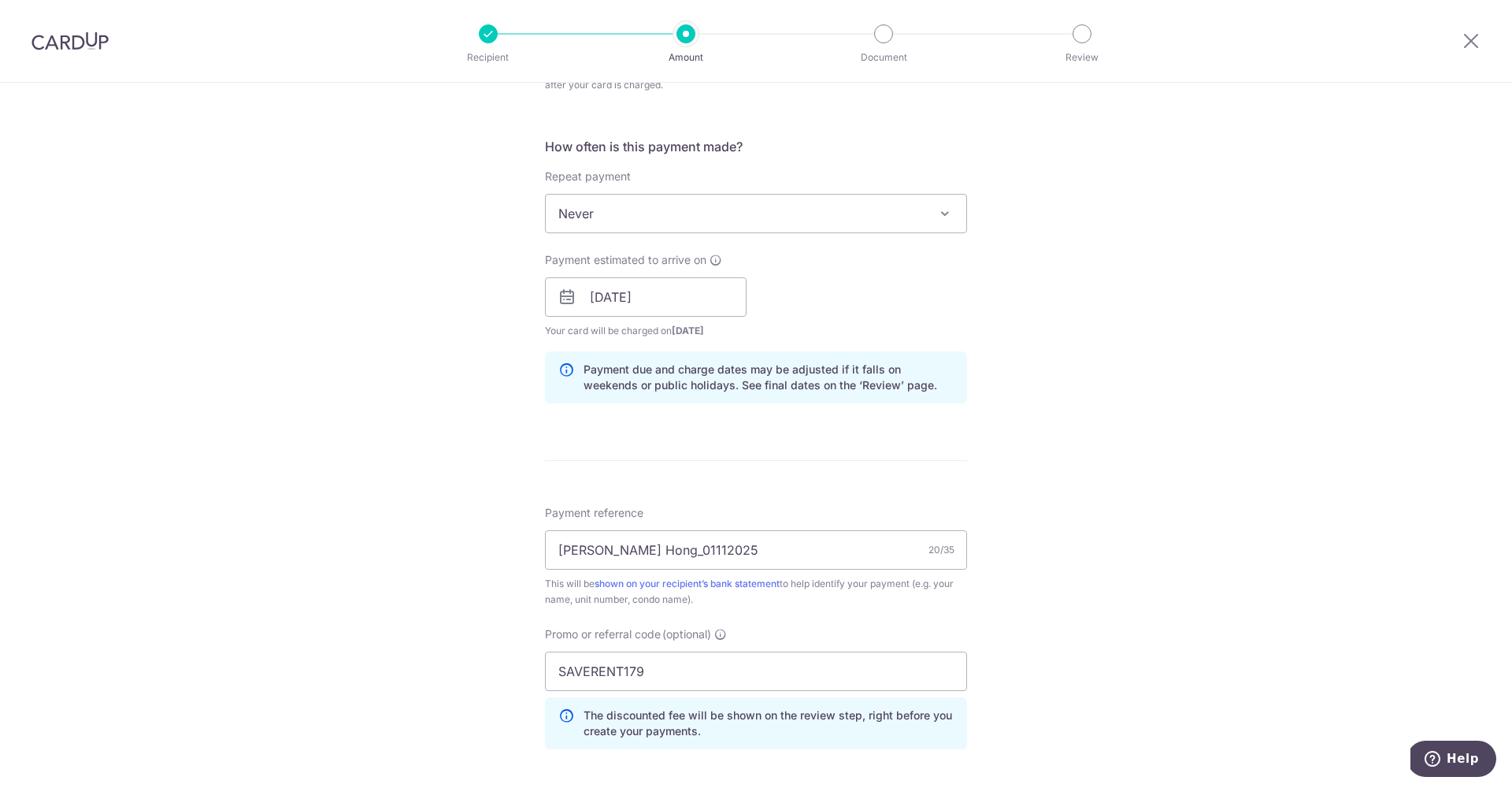
scroll to position [893, 0]
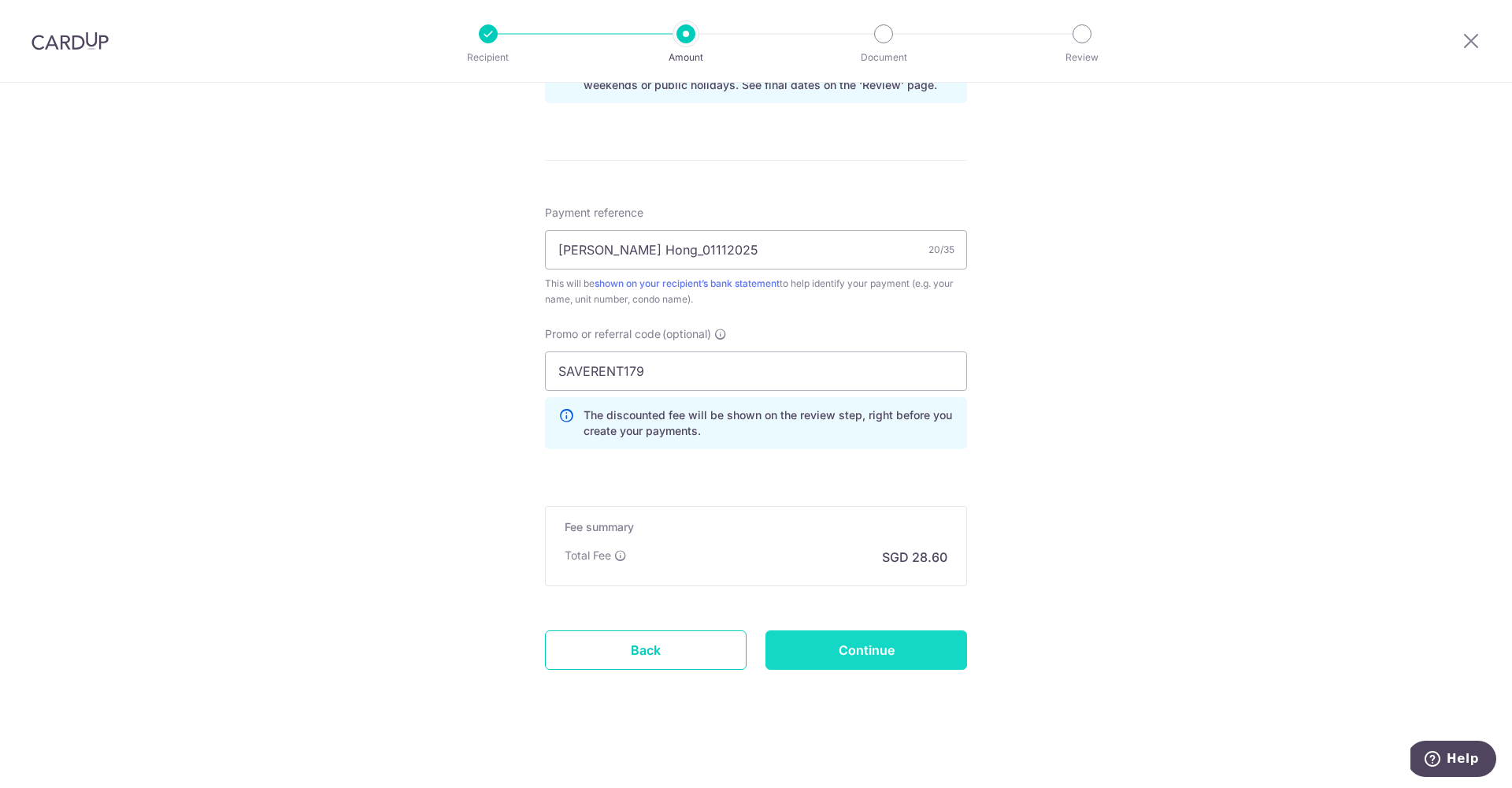
click at [826, 659] on input "Continue" at bounding box center [866, 650] width 201 height 39
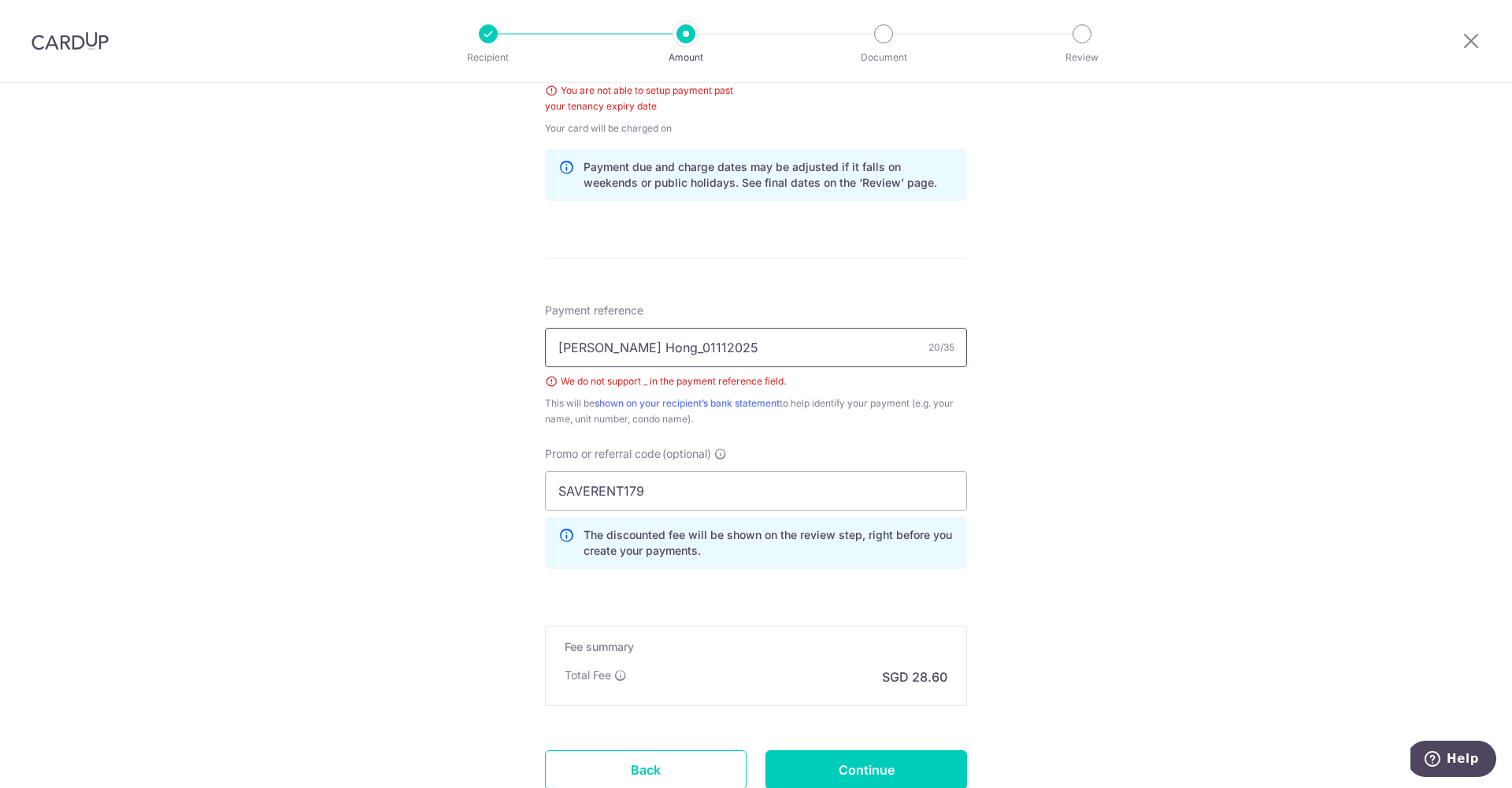
click at [639, 354] on input "Eugene Hong_01112025" at bounding box center [756, 347] width 422 height 39
type input "Eugene Hong 01112025"
click at [1020, 302] on div "Tell us more about your payment Enter payment amount SGD 1,100.00 1100.00 Selec…" at bounding box center [756, 79] width 1512 height 1658
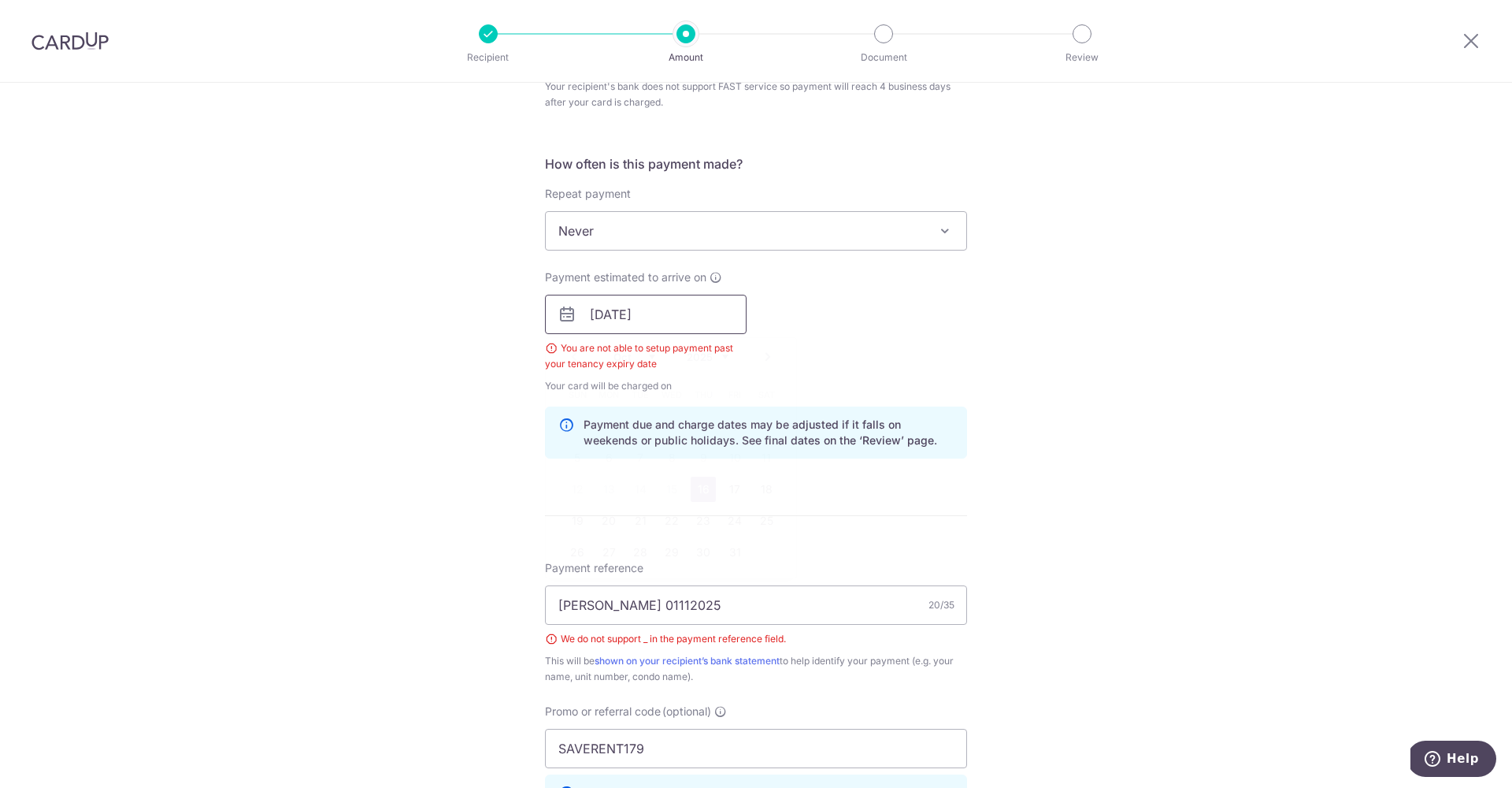
click at [677, 318] on input "16/10/2025" at bounding box center [646, 314] width 201 height 39
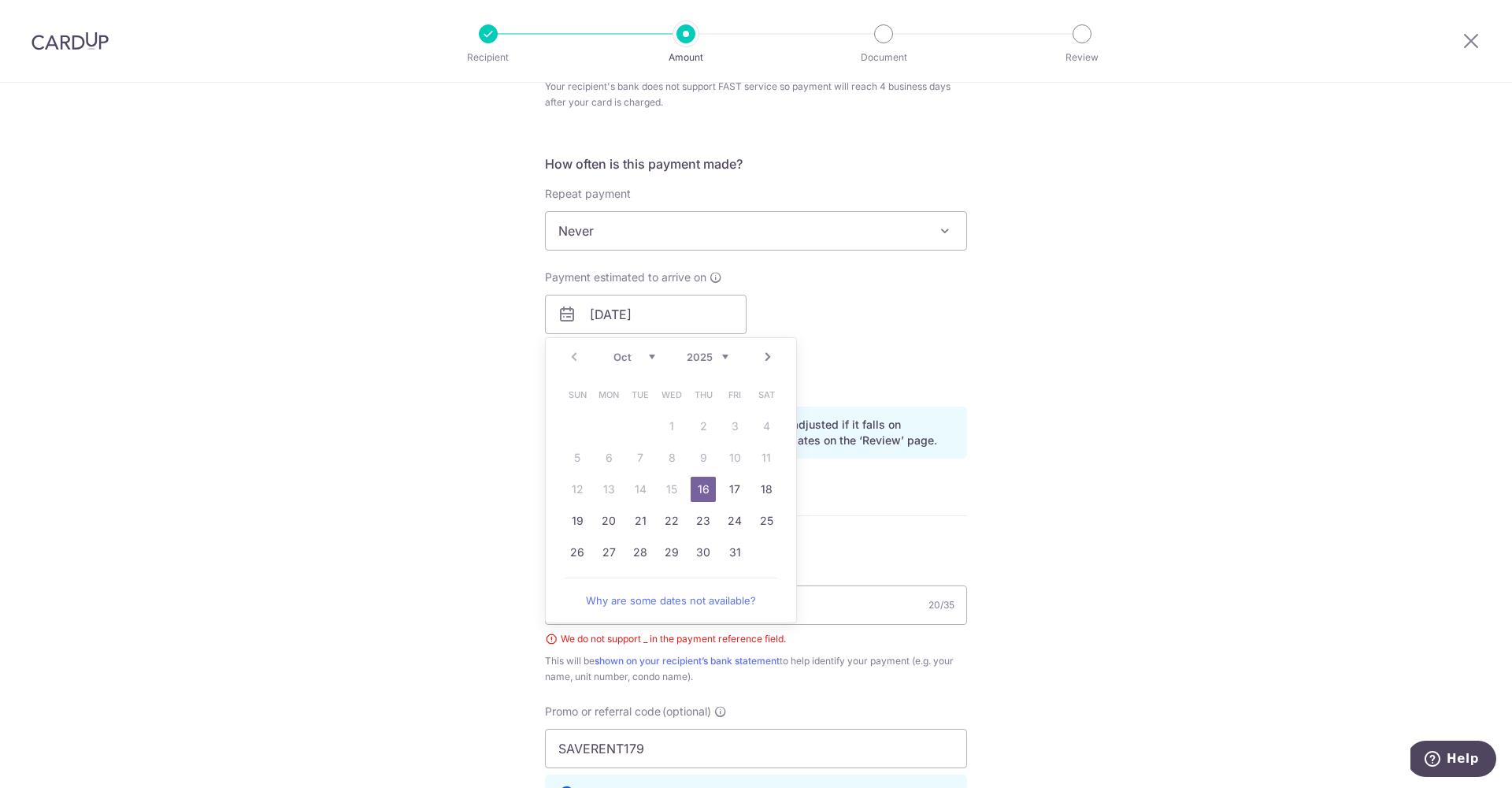
click at [970, 372] on div "Payment estimated to arrive on 16/10/2025 Prev Next Oct Nov Dec 2025 2026 2027 …" at bounding box center [756, 331] width 441 height 124
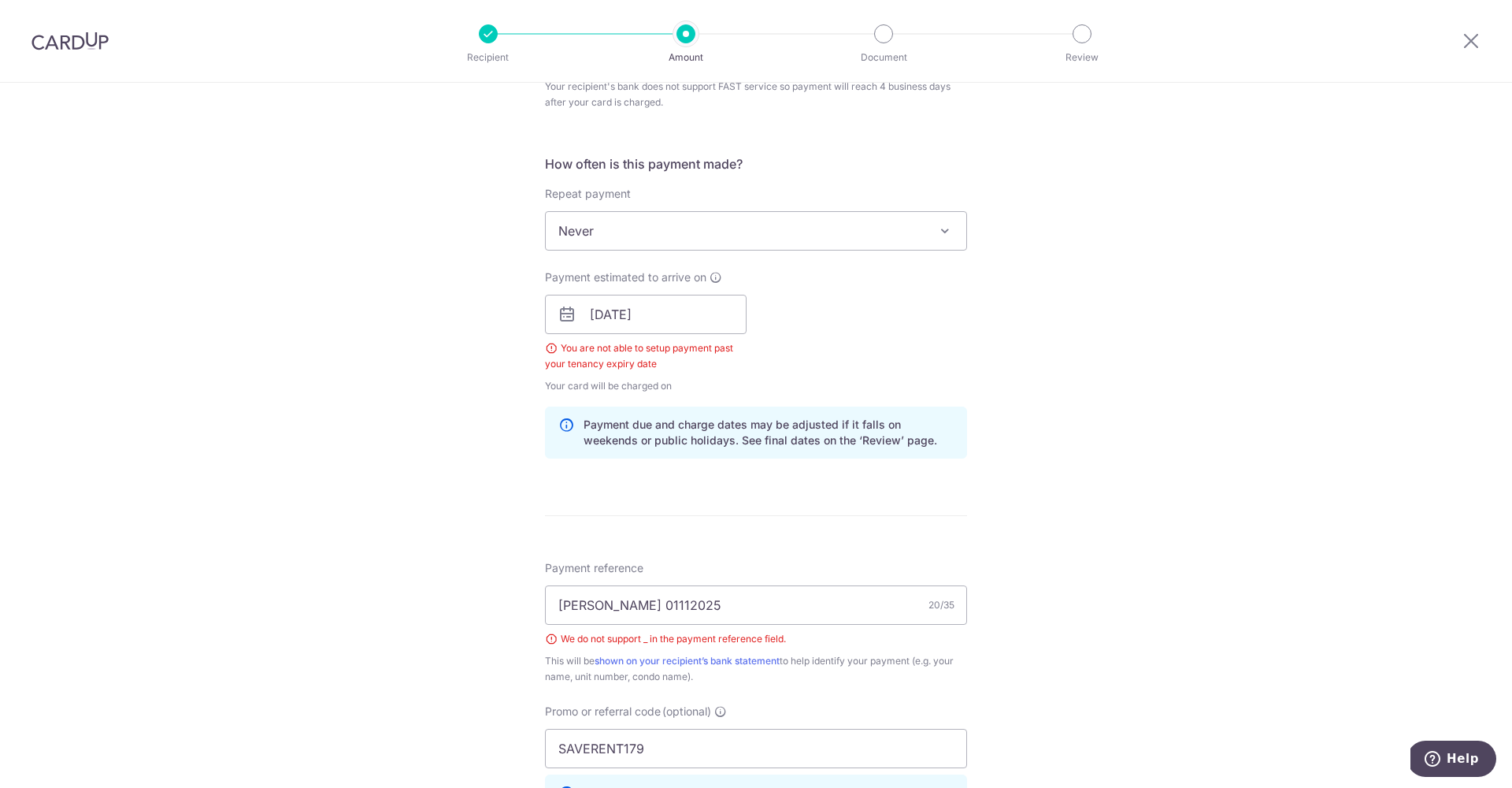
scroll to position [954, 0]
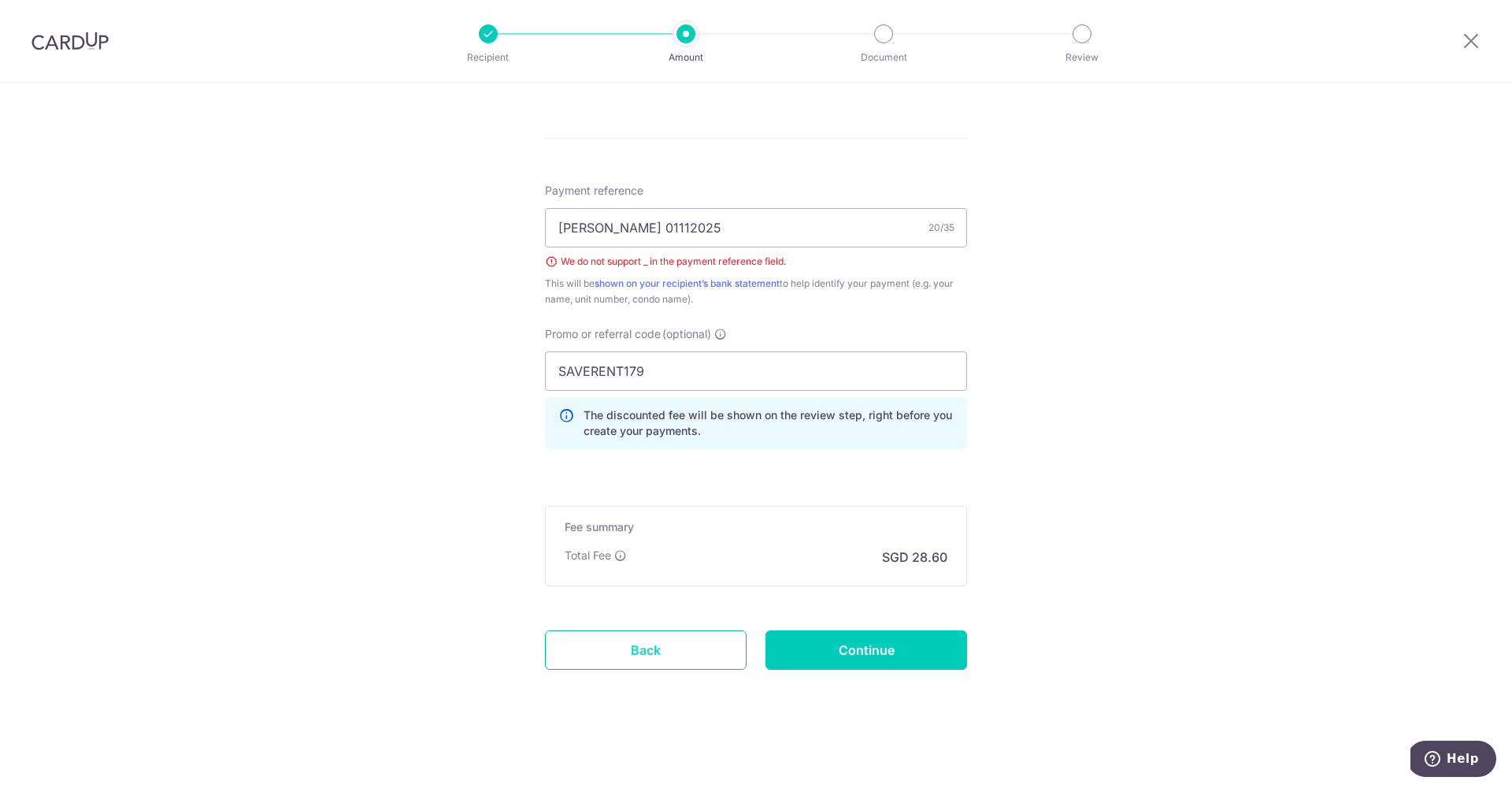
click at [609, 654] on link "Back" at bounding box center [646, 650] width 201 height 39
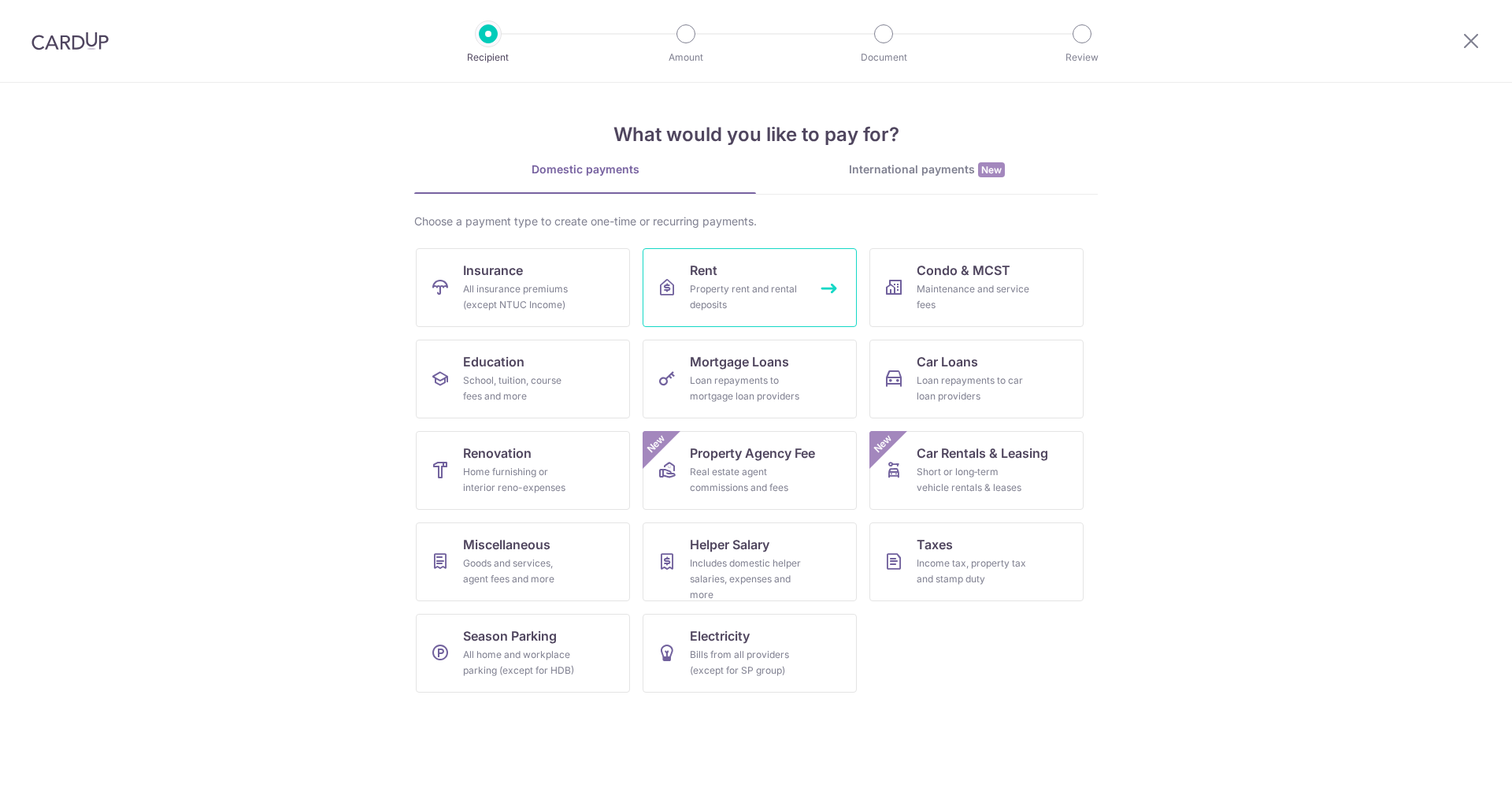
click at [734, 294] on div "Property rent and rental deposits" at bounding box center [746, 297] width 113 height 31
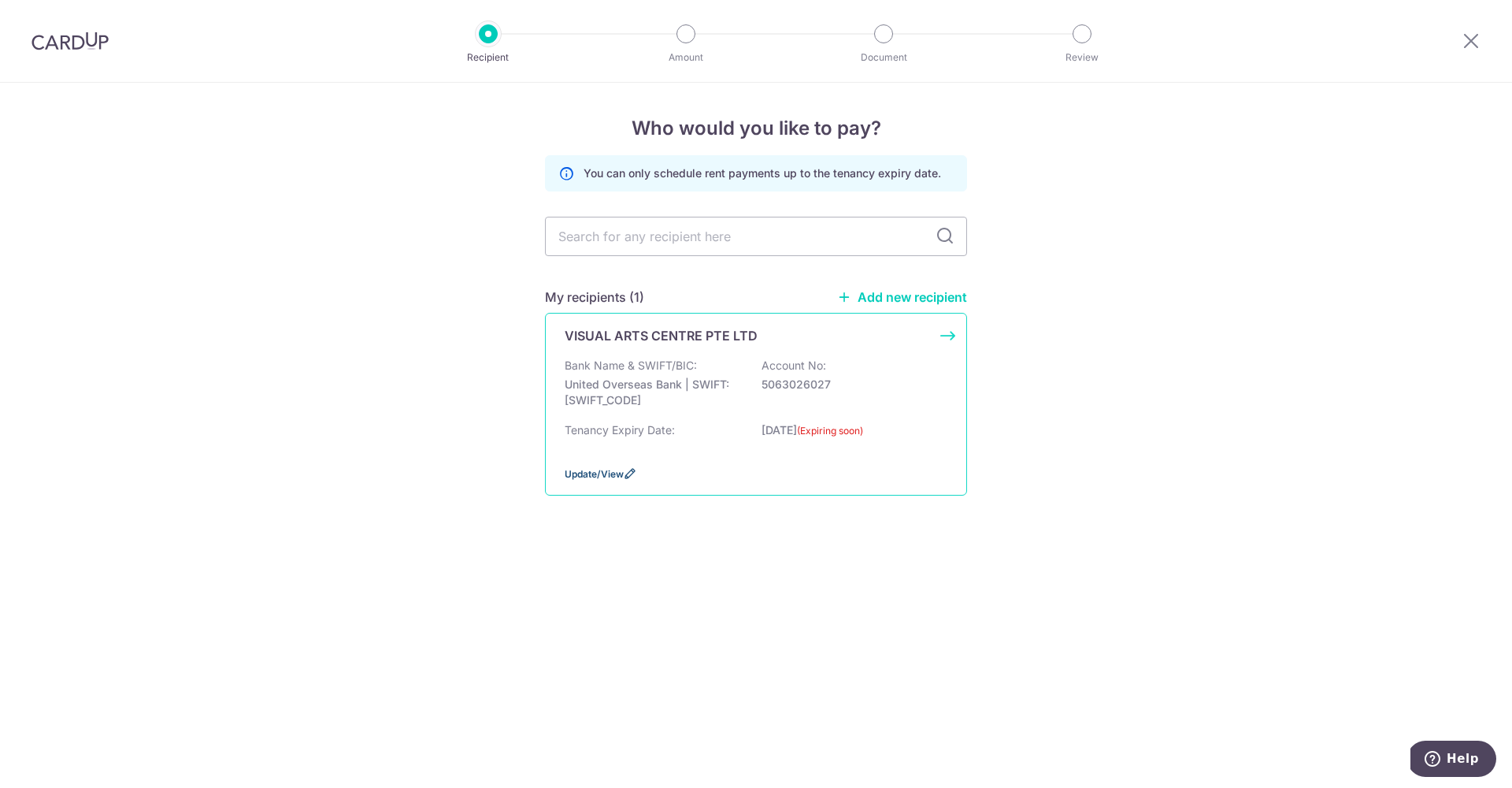
click at [622, 480] on span "Update/View" at bounding box center [594, 473] width 59 height 12
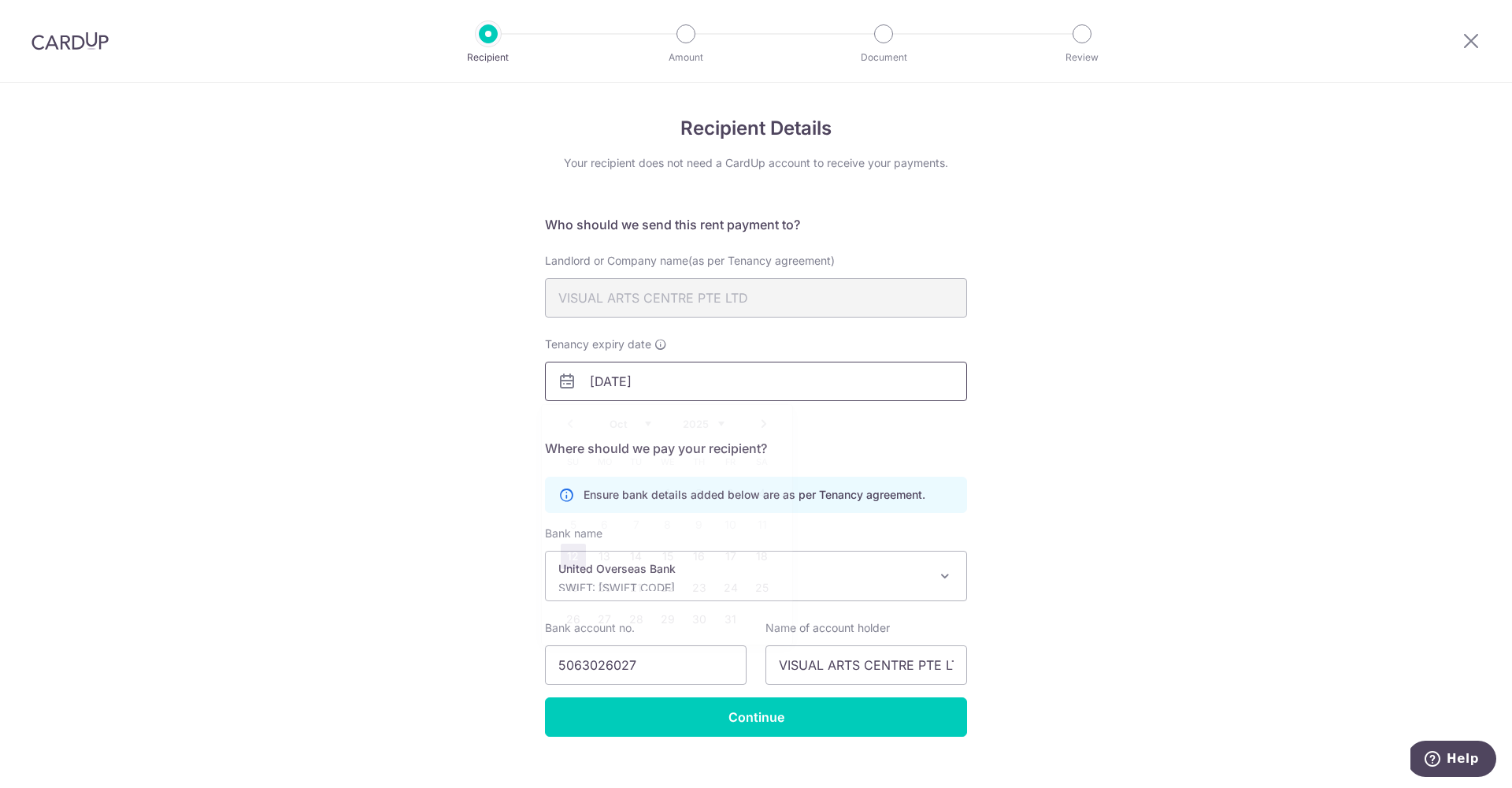
click at [642, 381] on input "[DATE]" at bounding box center [756, 381] width 422 height 39
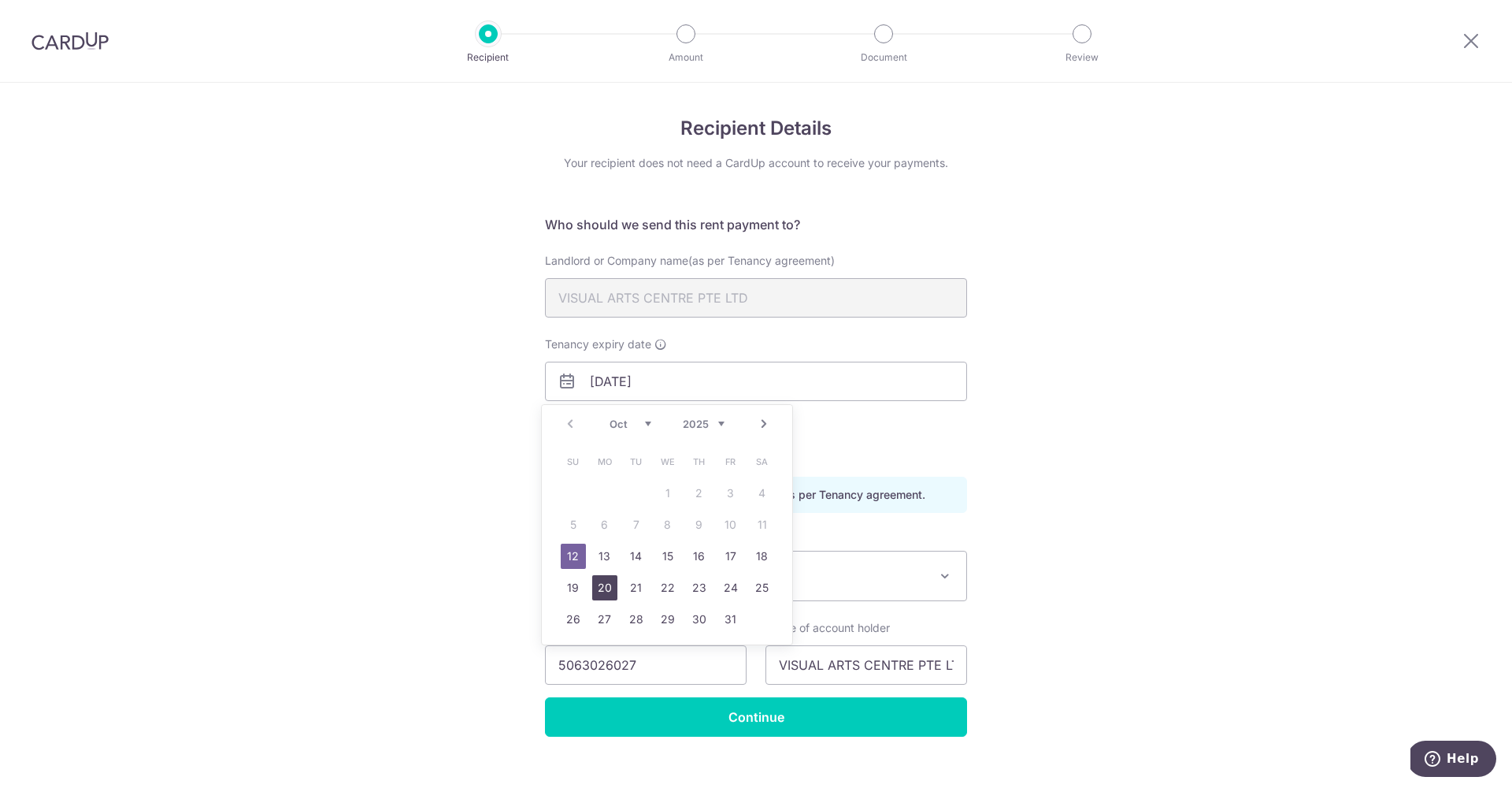
click at [596, 582] on link "20" at bounding box center [605, 588] width 26 height 26
type input "[DATE]"
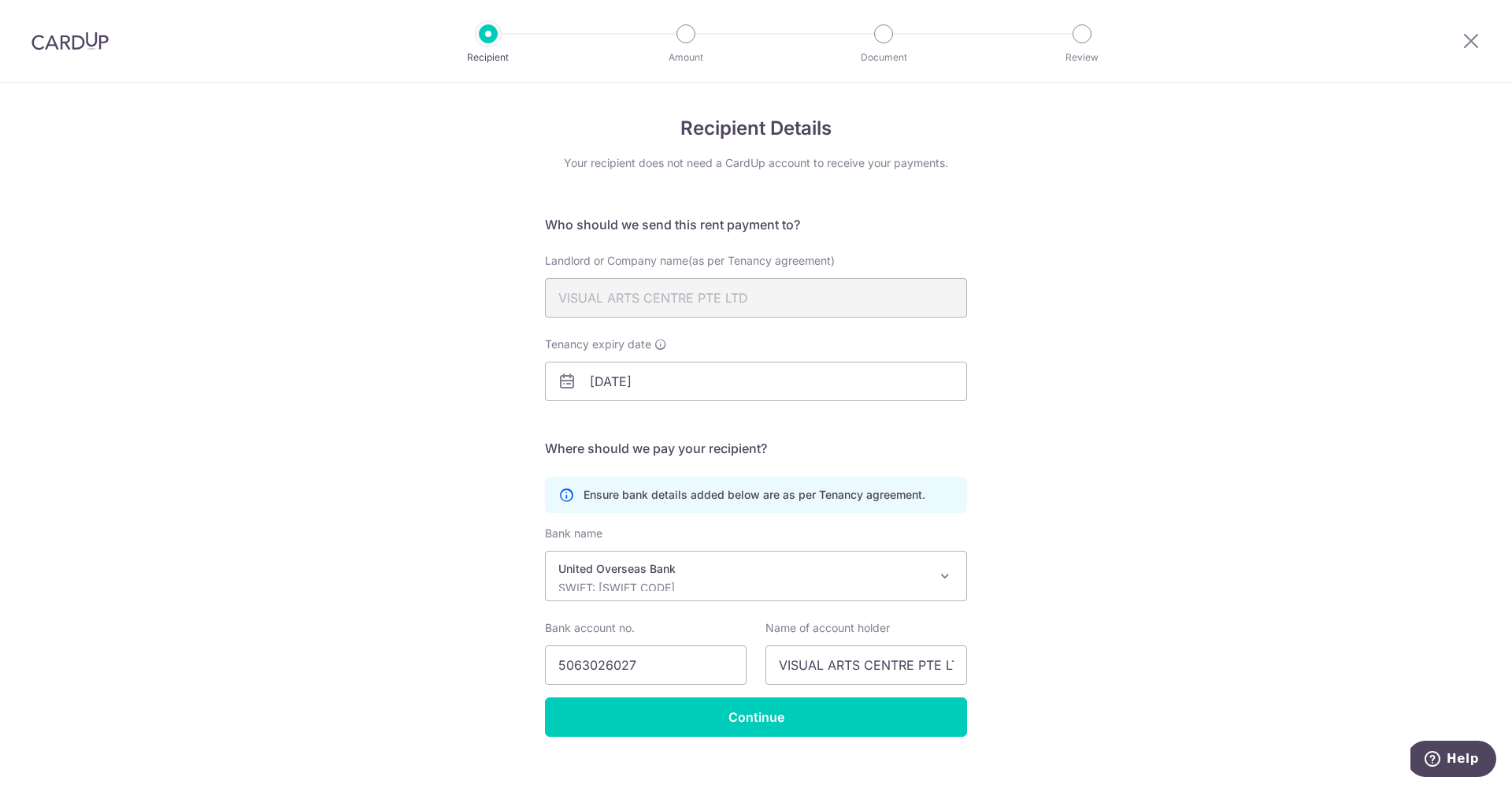
click at [297, 505] on div "Recipient Details Your recipient does not need a CardUp account to receive your…" at bounding box center [756, 447] width 1512 height 729
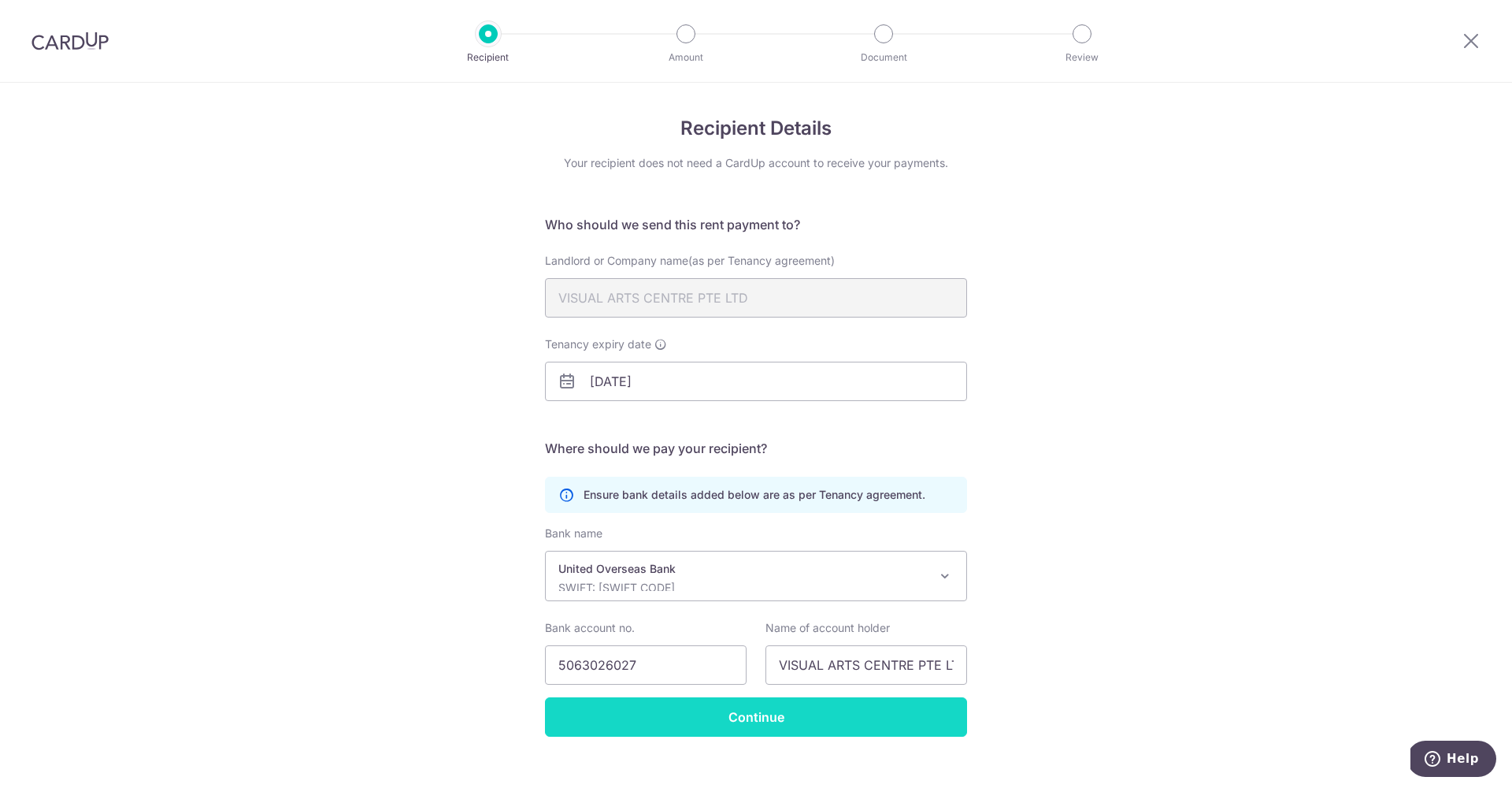
click at [614, 702] on input "Continue" at bounding box center [756, 717] width 422 height 39
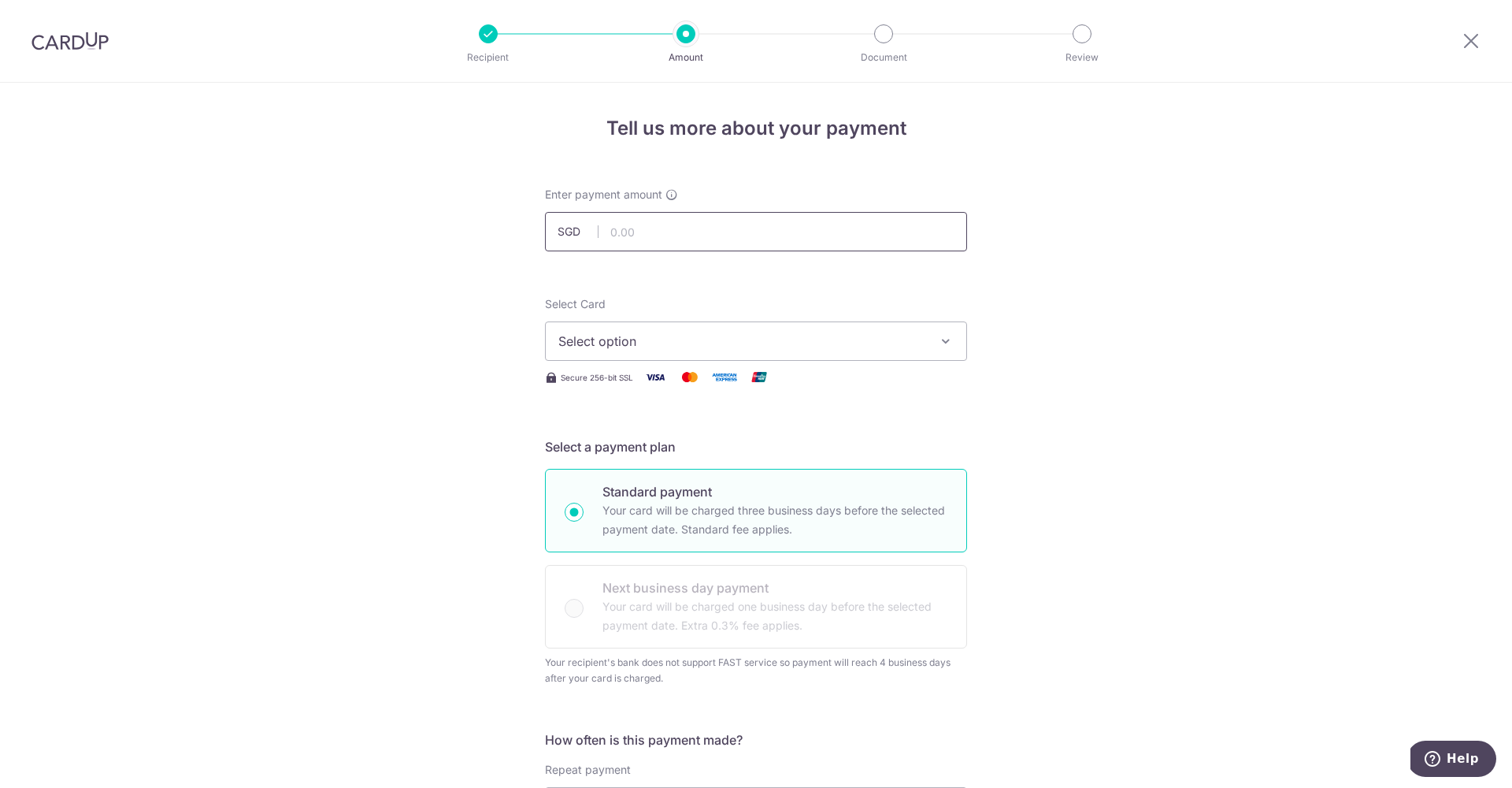
click at [760, 221] on input "text" at bounding box center [756, 232] width 422 height 39
click at [745, 331] on span "Select option" at bounding box center [741, 340] width 367 height 19
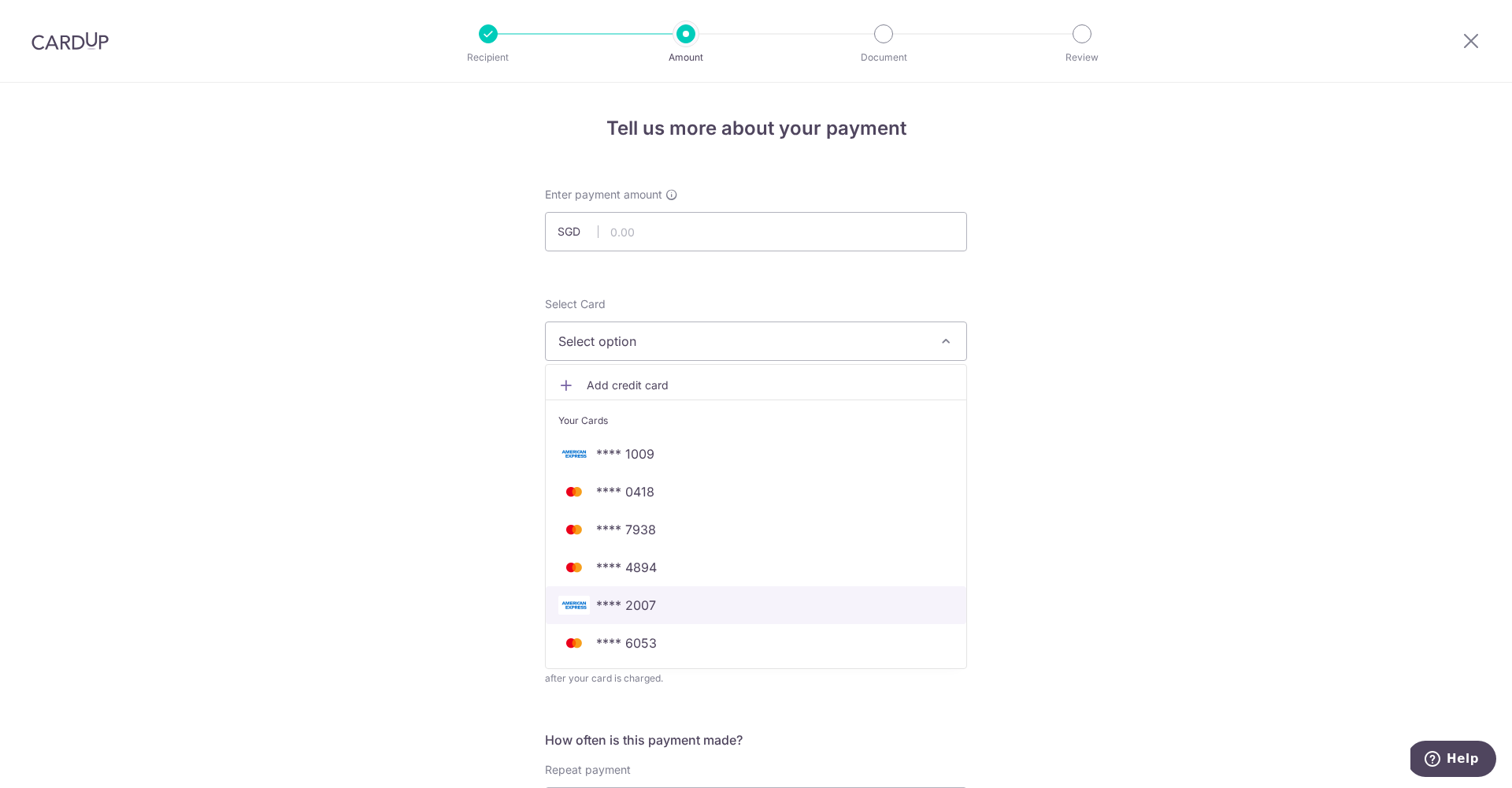
click at [645, 615] on link "**** 2007" at bounding box center [756, 605] width 421 height 38
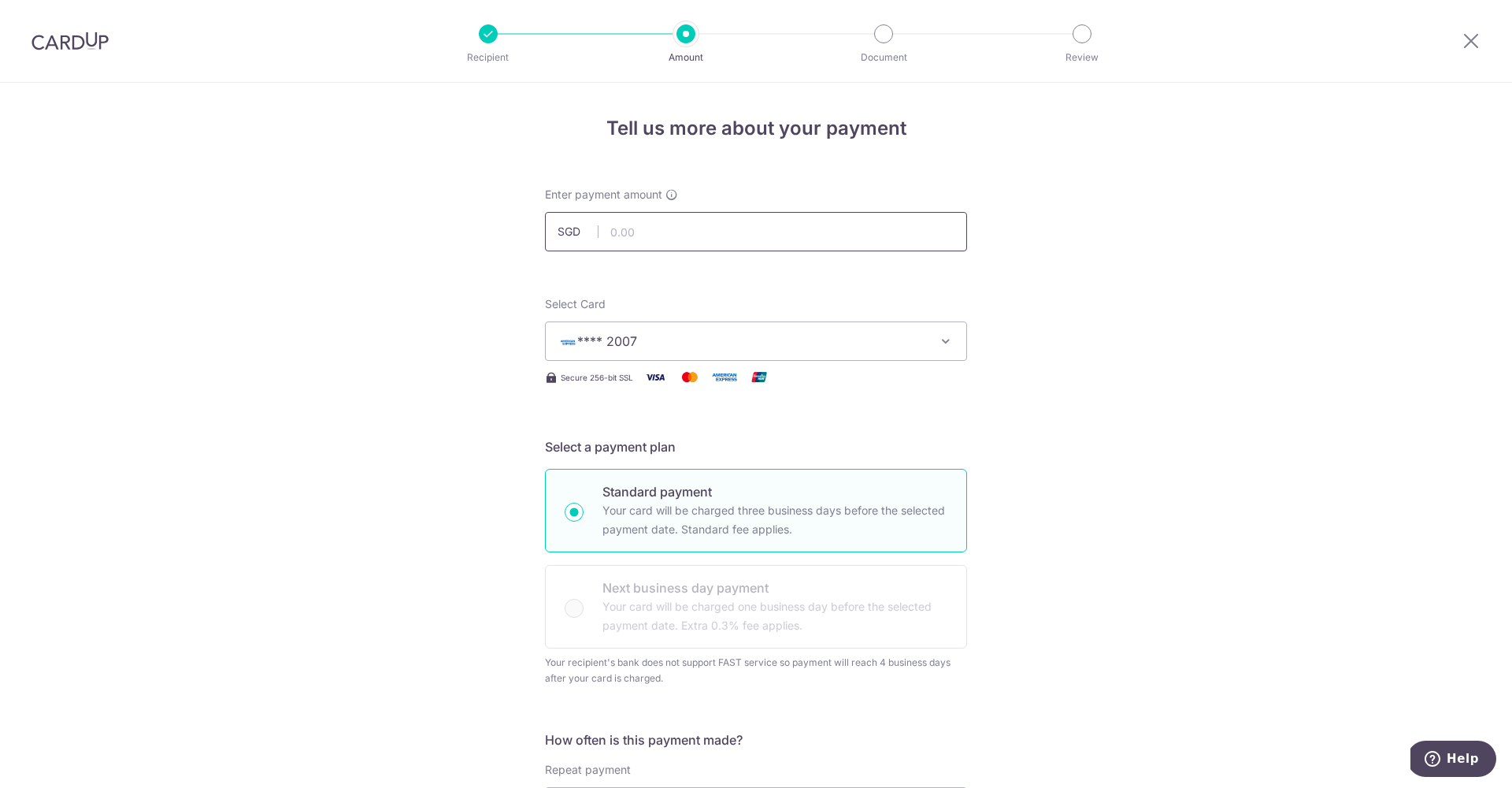
click at [654, 246] on input "text" at bounding box center [756, 232] width 422 height 39
type input "1,100.00"
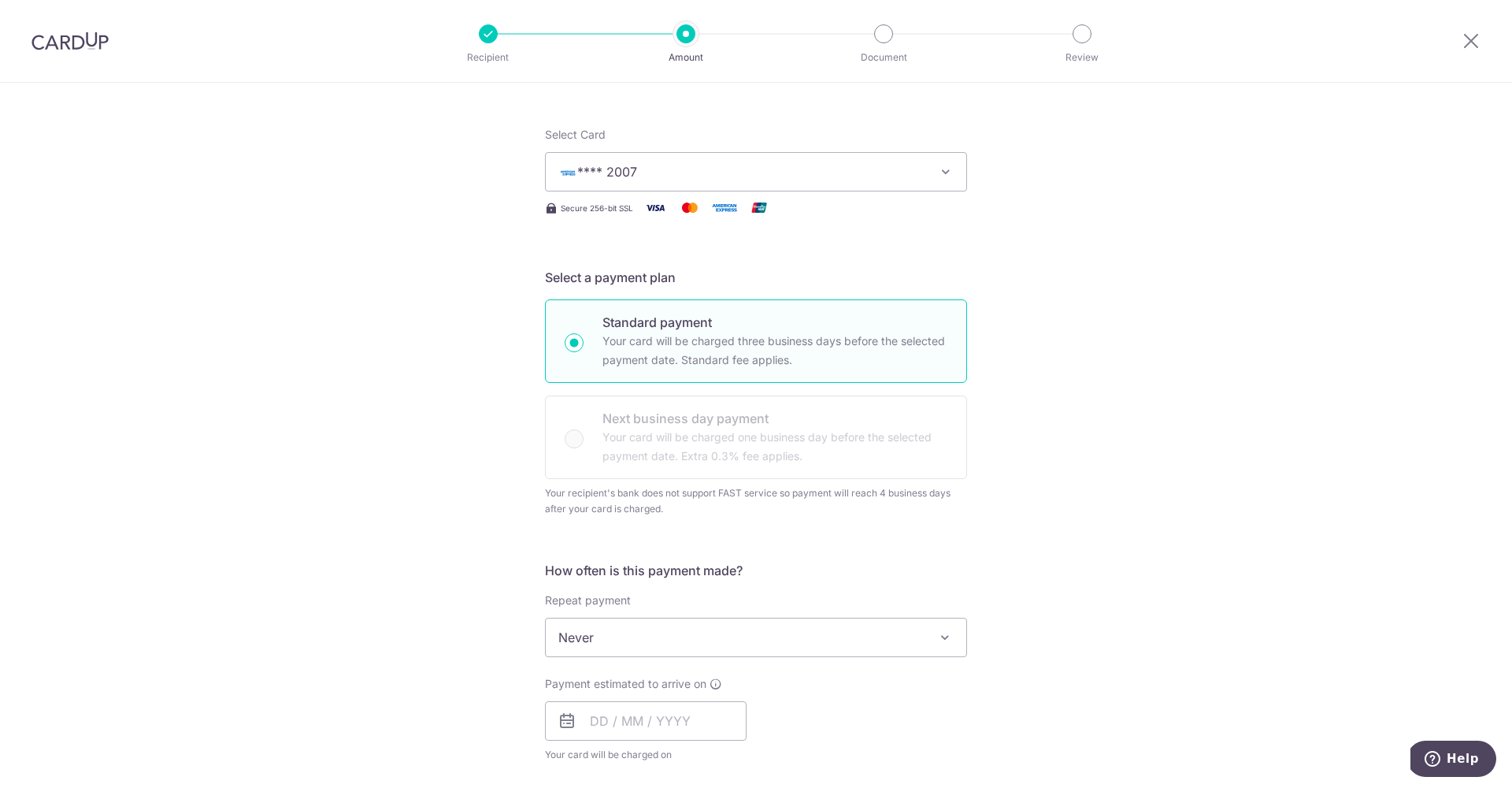
scroll to position [404, 0]
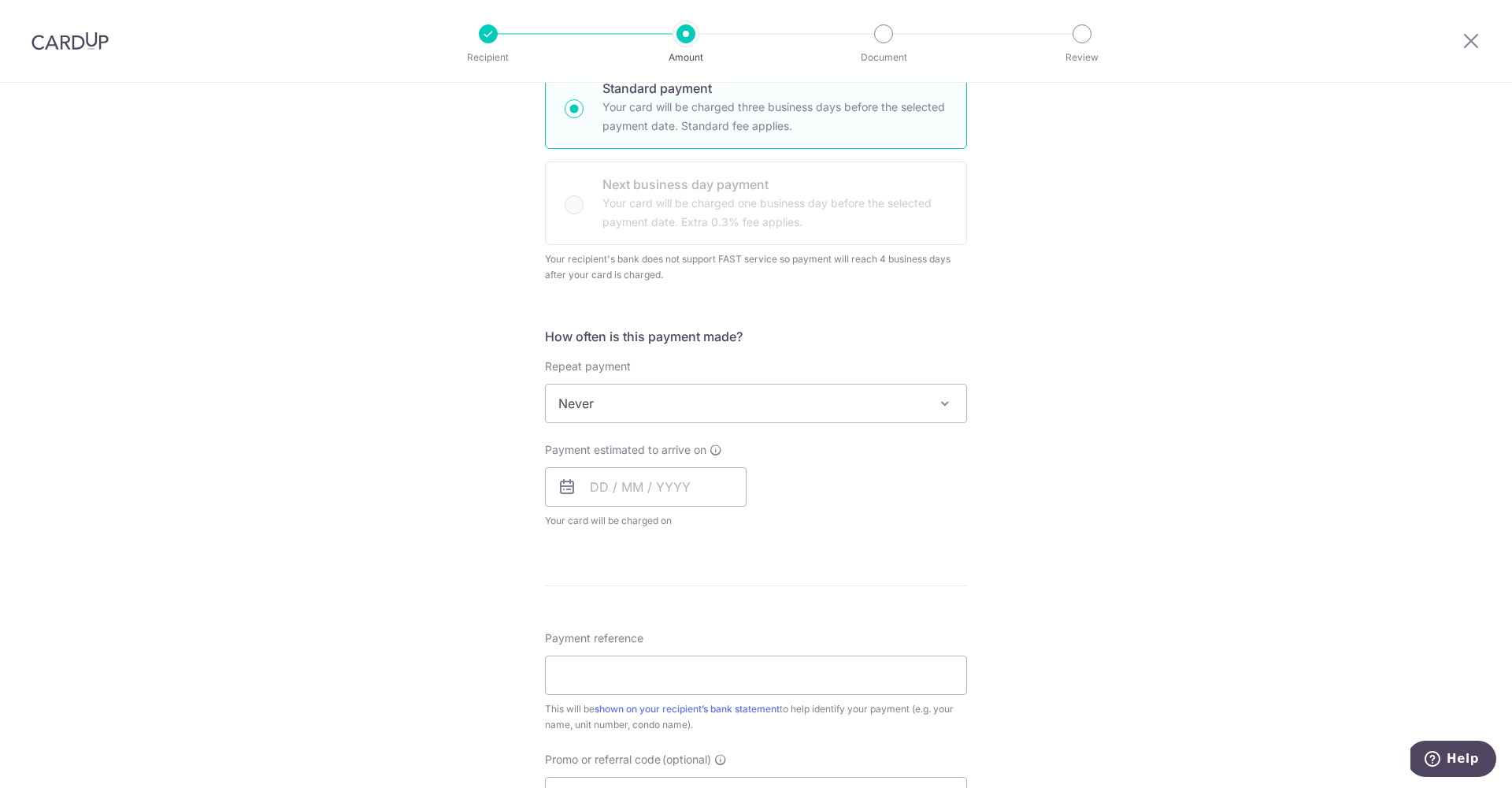
click at [802, 393] on span "Never" at bounding box center [756, 403] width 421 height 38
click at [698, 493] on input "text" at bounding box center [646, 487] width 201 height 39
click at [693, 660] on link "16" at bounding box center [703, 662] width 26 height 26
type input "16/10/2025"
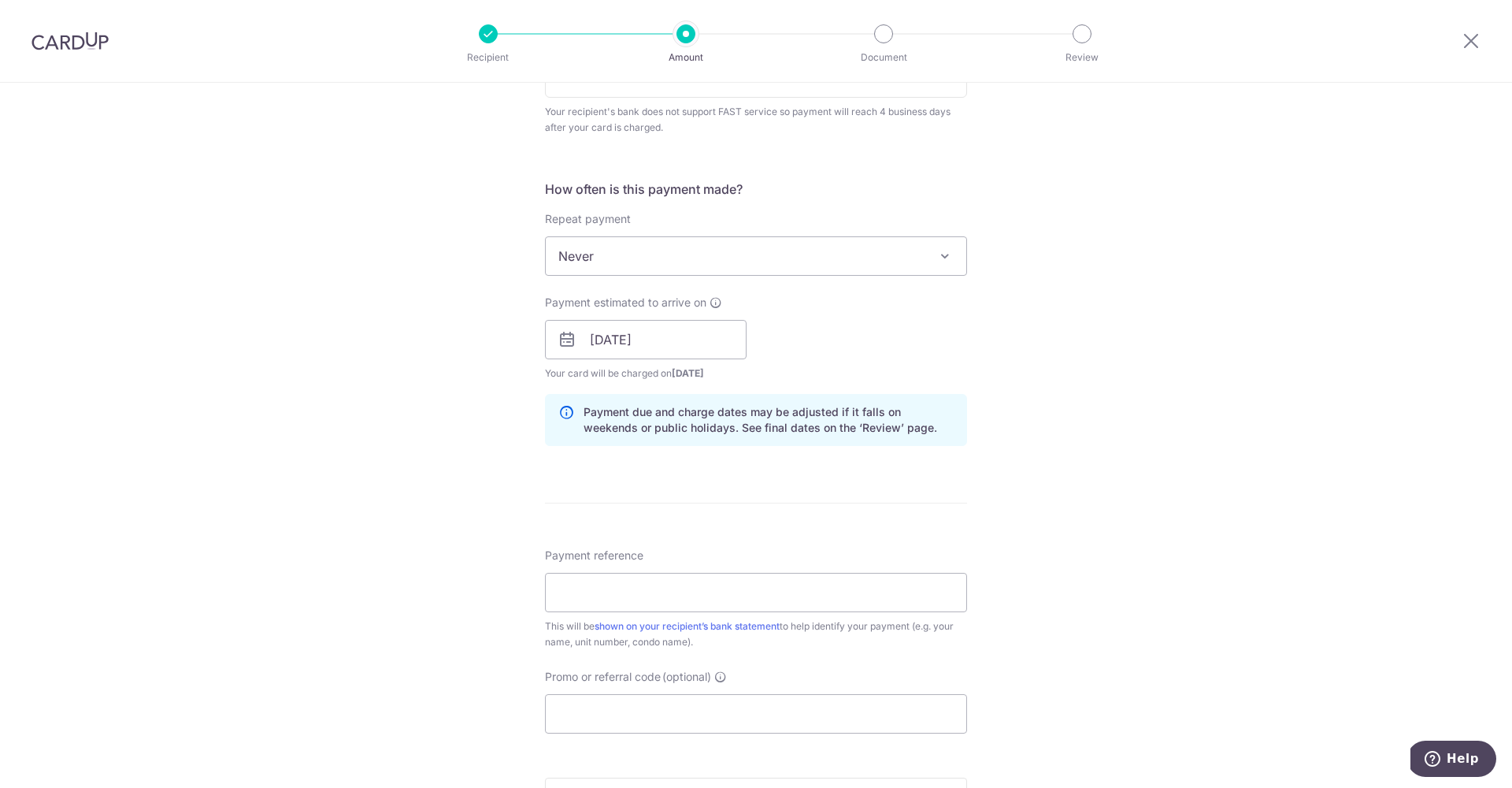
scroll to position [650, 0]
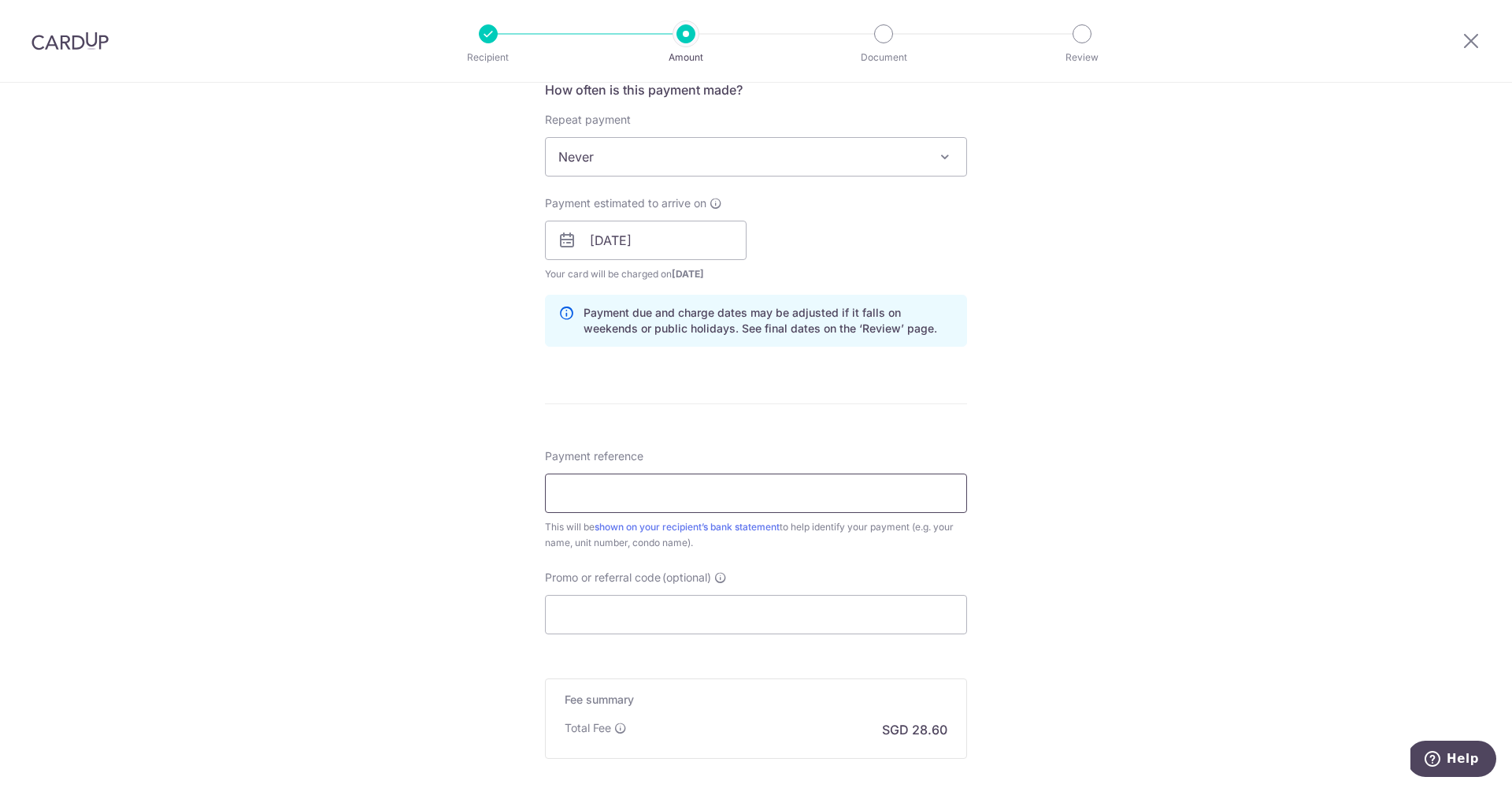
click at [926, 496] on input "Payment reference" at bounding box center [756, 492] width 422 height 39
type input "Eugene 011125"
click at [817, 606] on input "Promo or referral code (optional)" at bounding box center [756, 614] width 422 height 39
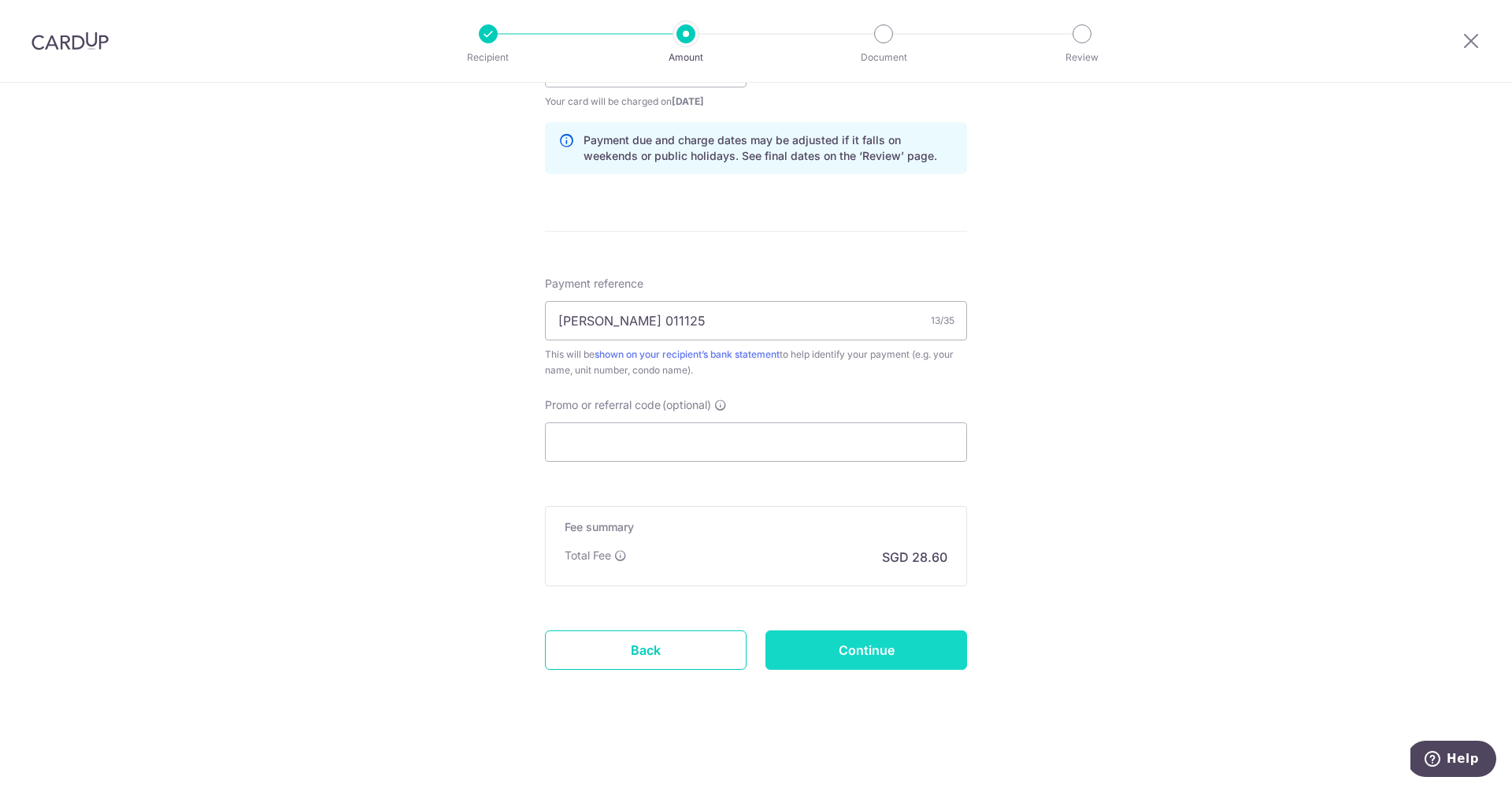
click at [873, 631] on input "Continue" at bounding box center [866, 650] width 201 height 39
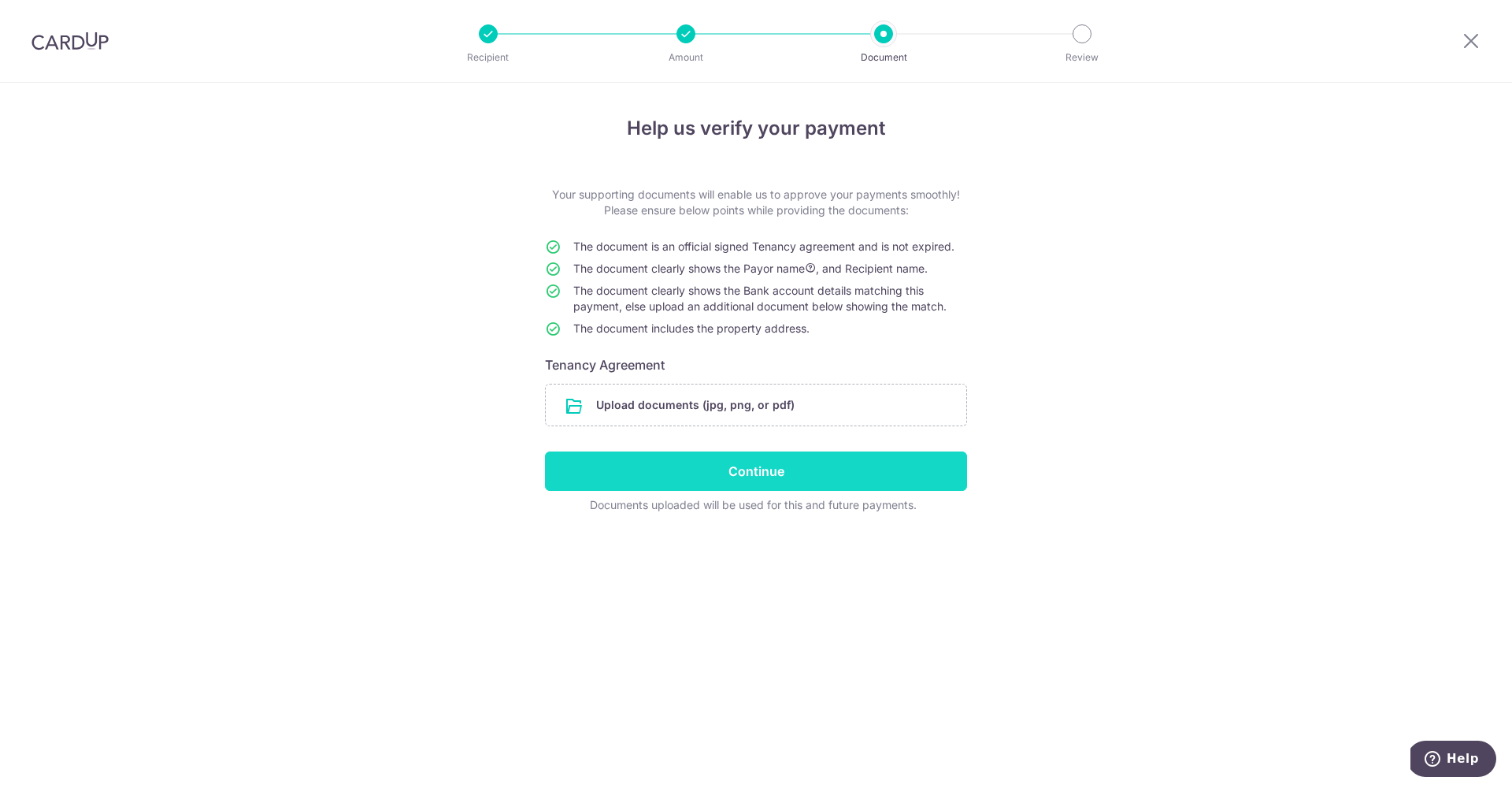
click at [762, 468] on input "Continue" at bounding box center [756, 470] width 422 height 39
